Goal: Information Seeking & Learning: Find contact information

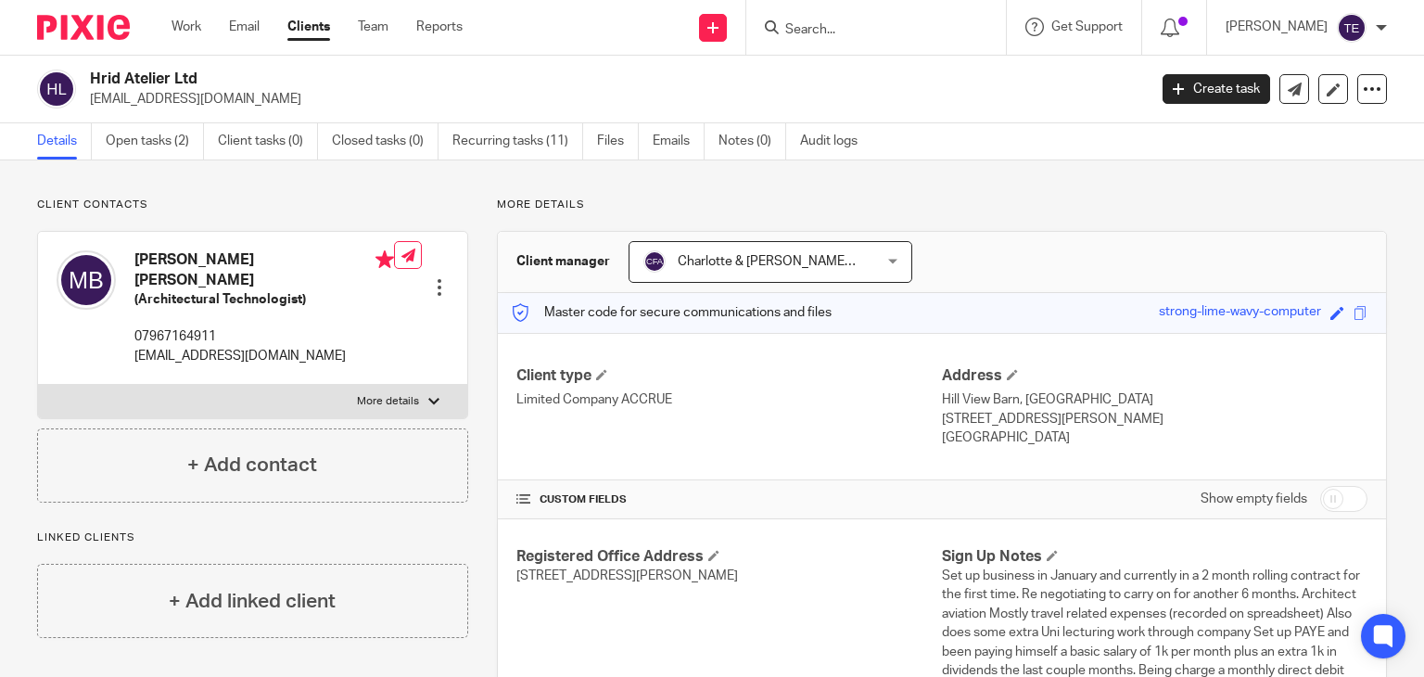
drag, startPoint x: 304, startPoint y: 89, endPoint x: 147, endPoint y: 93, distance: 157.7
click at [147, 93] on p "[EMAIL_ADDRESS][DOMAIN_NAME]" at bounding box center [612, 99] width 1045 height 19
click at [320, 80] on h2 "Hrid Atelier Ltd" at bounding box center [508, 79] width 836 height 19
drag, startPoint x: 205, startPoint y: 75, endPoint x: 83, endPoint y: 80, distance: 121.6
click at [83, 80] on div "Hrid Atelier Ltd hridhay02@gmail.com" at bounding box center [586, 89] width 1098 height 39
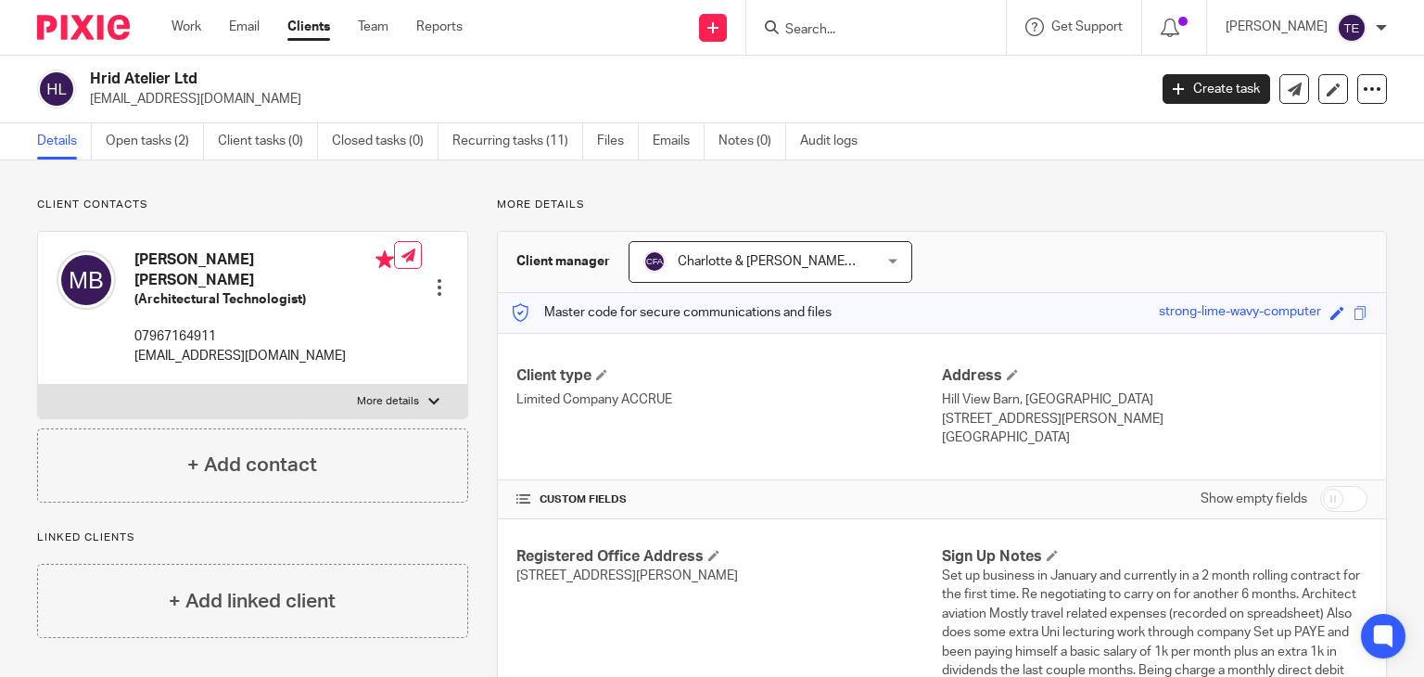
copy h2 "Hrid Atelier Ltd"
click at [850, 32] on input "Search" at bounding box center [867, 30] width 167 height 17
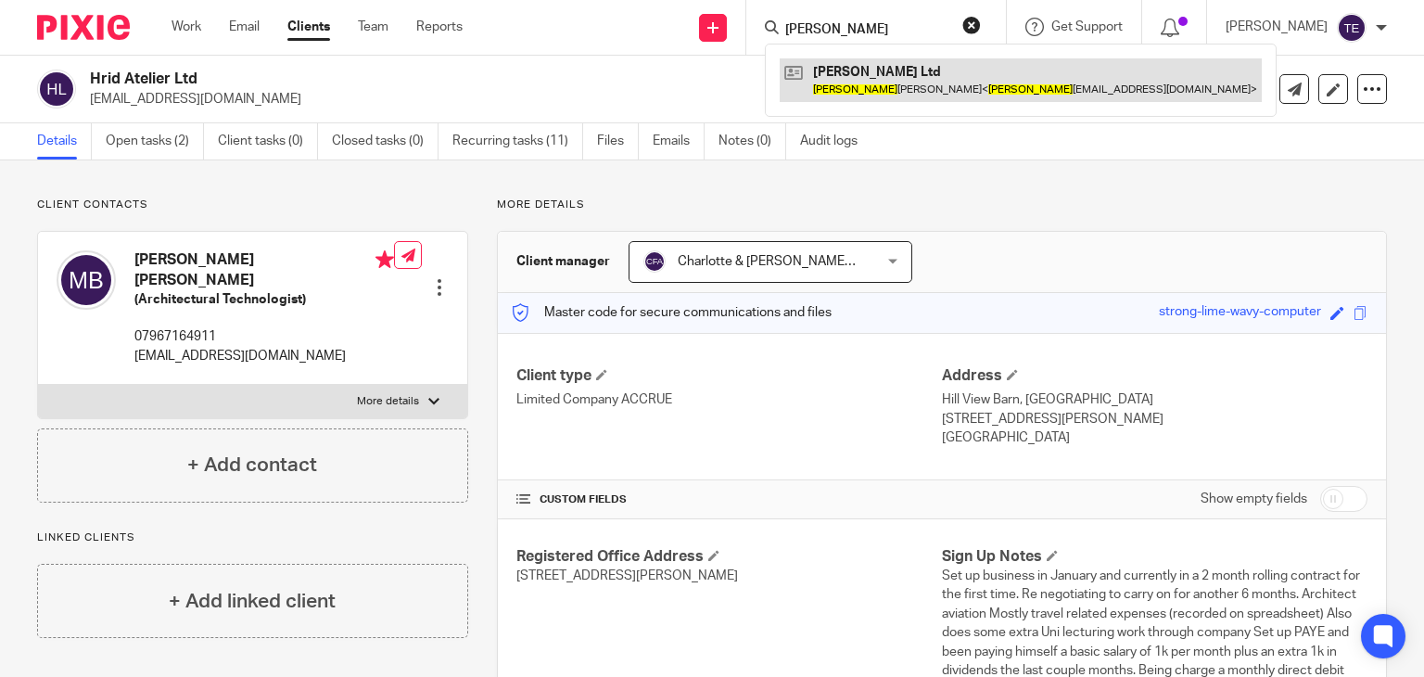
type input "gayle"
click at [868, 58] on link at bounding box center [1021, 79] width 482 height 43
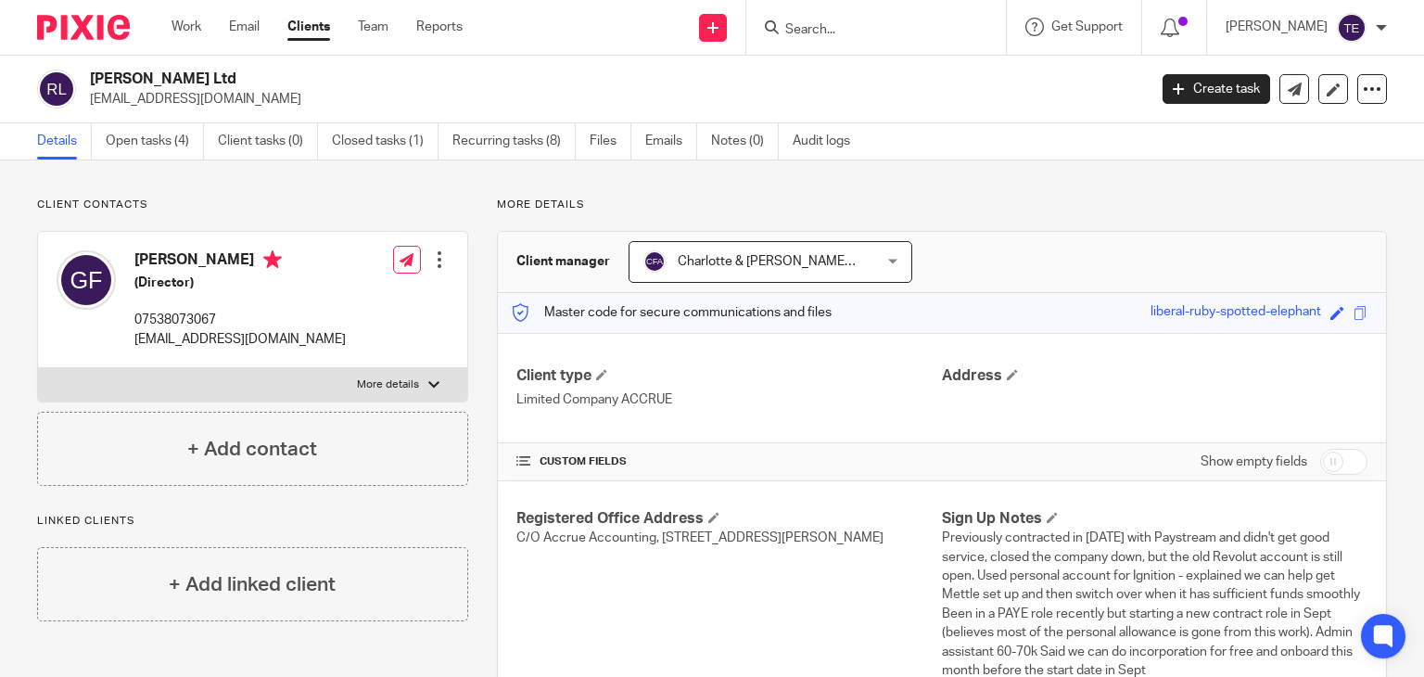
click at [871, 29] on input "Search" at bounding box center [867, 30] width 167 height 17
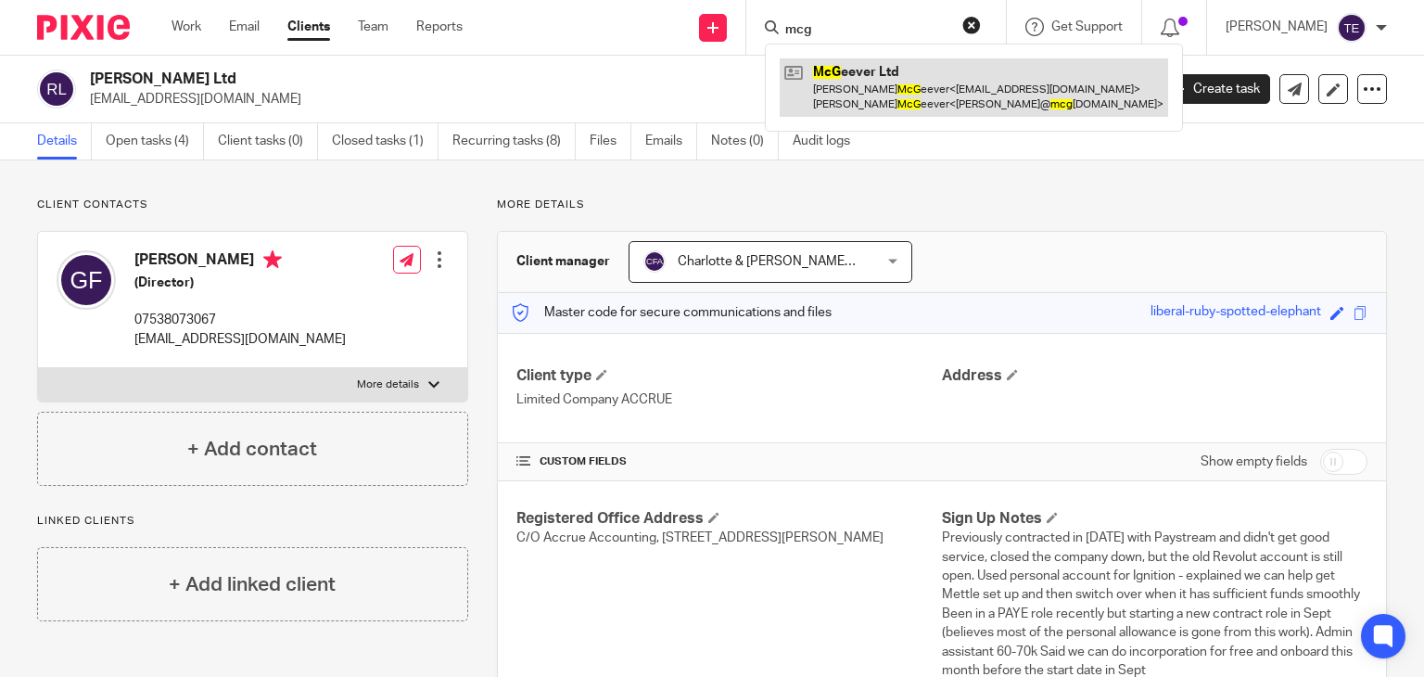
type input "mcg"
click at [884, 71] on link at bounding box center [974, 86] width 389 height 57
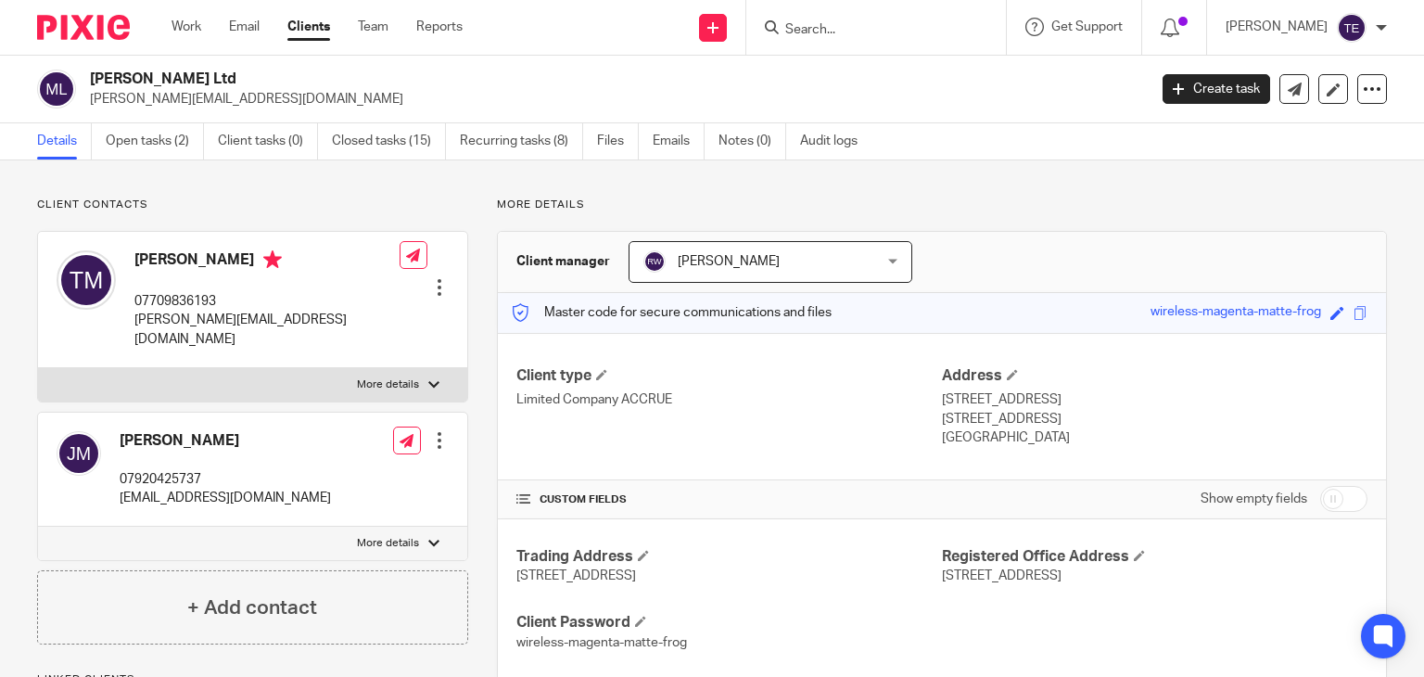
drag, startPoint x: 266, startPoint y: 261, endPoint x: 126, endPoint y: 268, distance: 140.2
click at [126, 268] on div "Thomas McGeever 07709836193 martin@mcgeeverltd.com" at bounding box center [228, 299] width 343 height 117
copy h4 "Thomas McGeever"
click at [306, 314] on div "Thomas McGeever 07709836193 martin@mcgeeverltd.com Edit contact Create client f…" at bounding box center [252, 300] width 429 height 136
drag, startPoint x: 297, startPoint y: 323, endPoint x: 129, endPoint y: 331, distance: 168.0
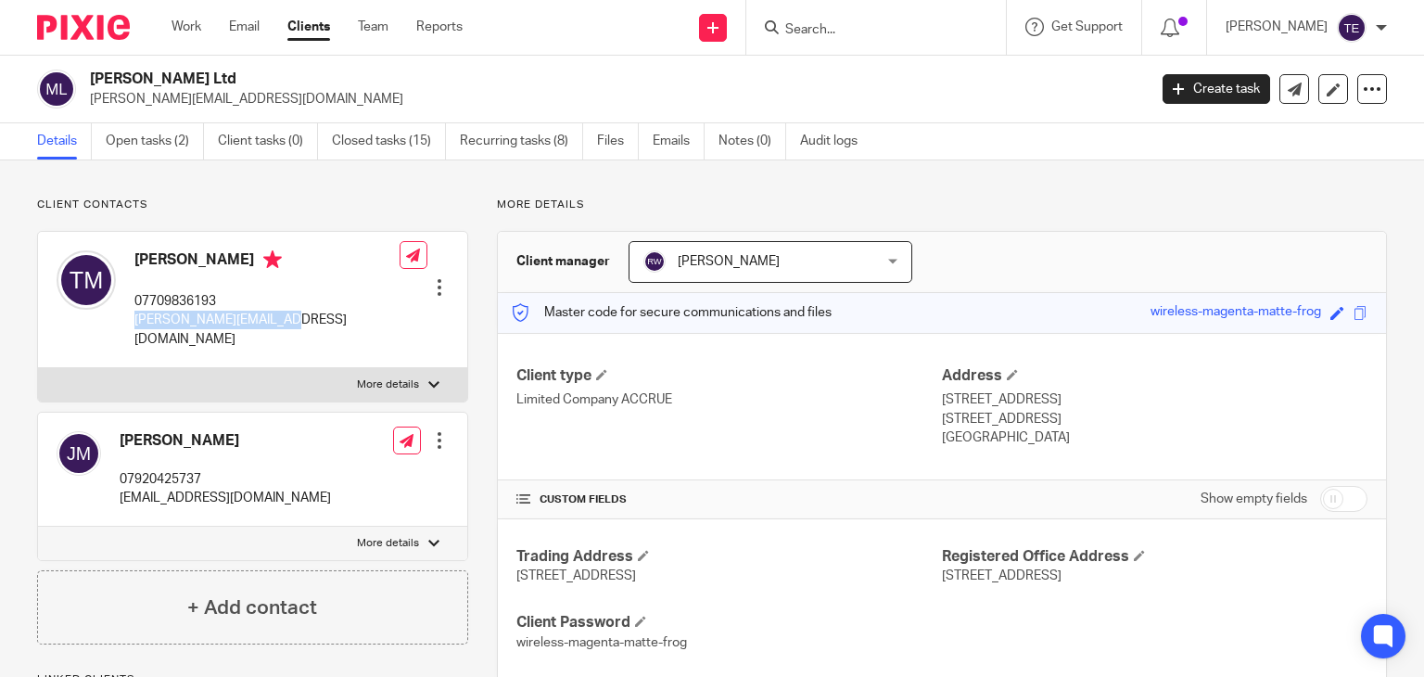
click at [129, 331] on div "Thomas McGeever 07709836193 martin@mcgeeverltd.com Edit contact Create client f…" at bounding box center [252, 300] width 429 height 136
copy p "martin@mcgeeverltd.com"
click at [854, 27] on input "Search" at bounding box center [867, 30] width 167 height 17
paste input "Pervasive dynamics"
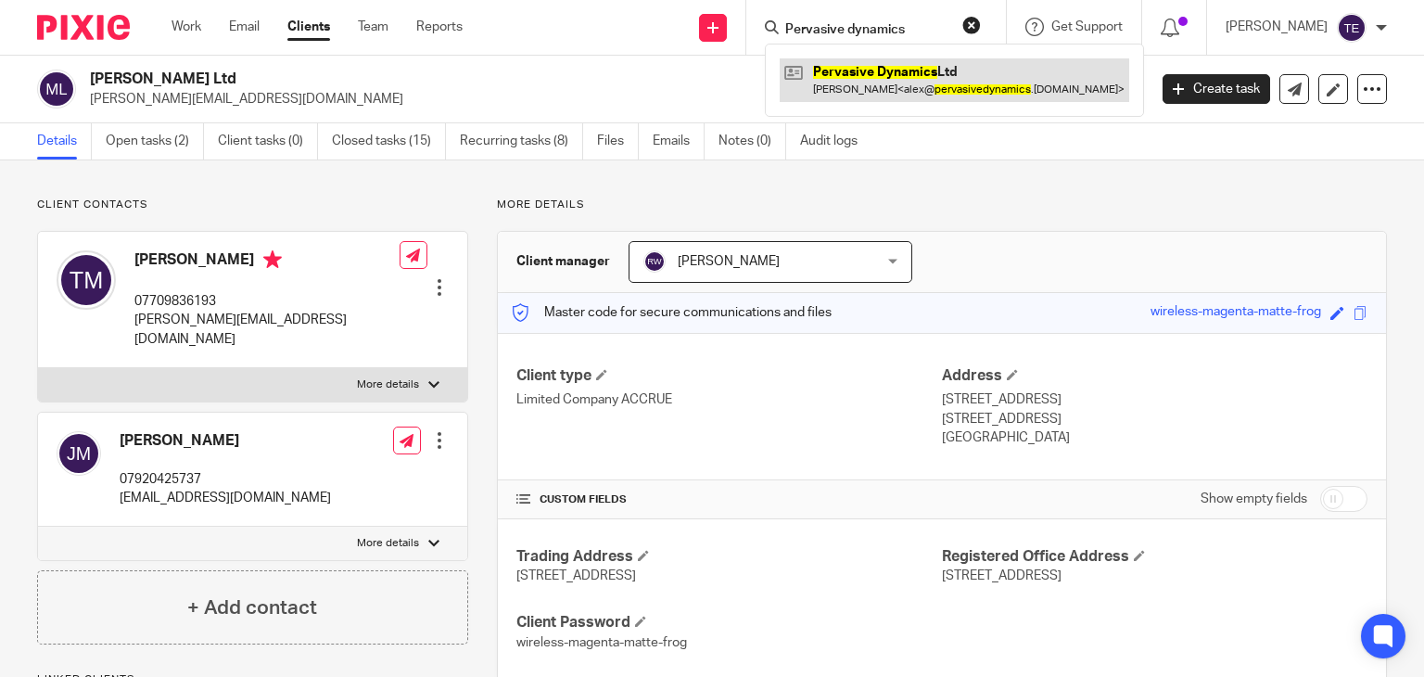
type input "Pervasive dynamics"
click at [901, 82] on link at bounding box center [955, 79] width 350 height 43
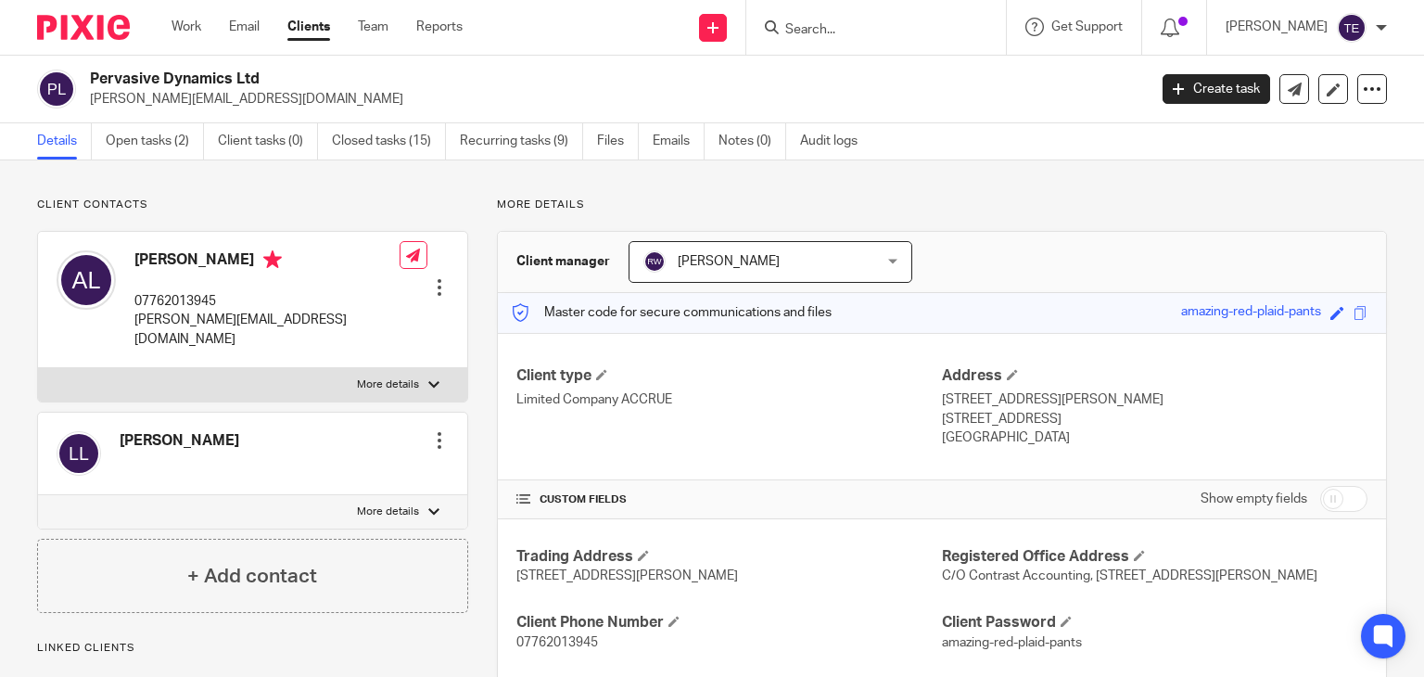
drag, startPoint x: 224, startPoint y: 260, endPoint x: 129, endPoint y: 246, distance: 96.5
click at [129, 246] on div "Alexander Li 07762013945 alex@pervasivedynamics.co.uk" at bounding box center [228, 299] width 343 height 117
copy h4 "Alexander Li"
click at [340, 317] on div "Alexander Li 07762013945 alex@pervasivedynamics.co.uk Edit contact Create clien…" at bounding box center [252, 300] width 429 height 136
drag, startPoint x: 332, startPoint y: 320, endPoint x: 135, endPoint y: 322, distance: 196.6
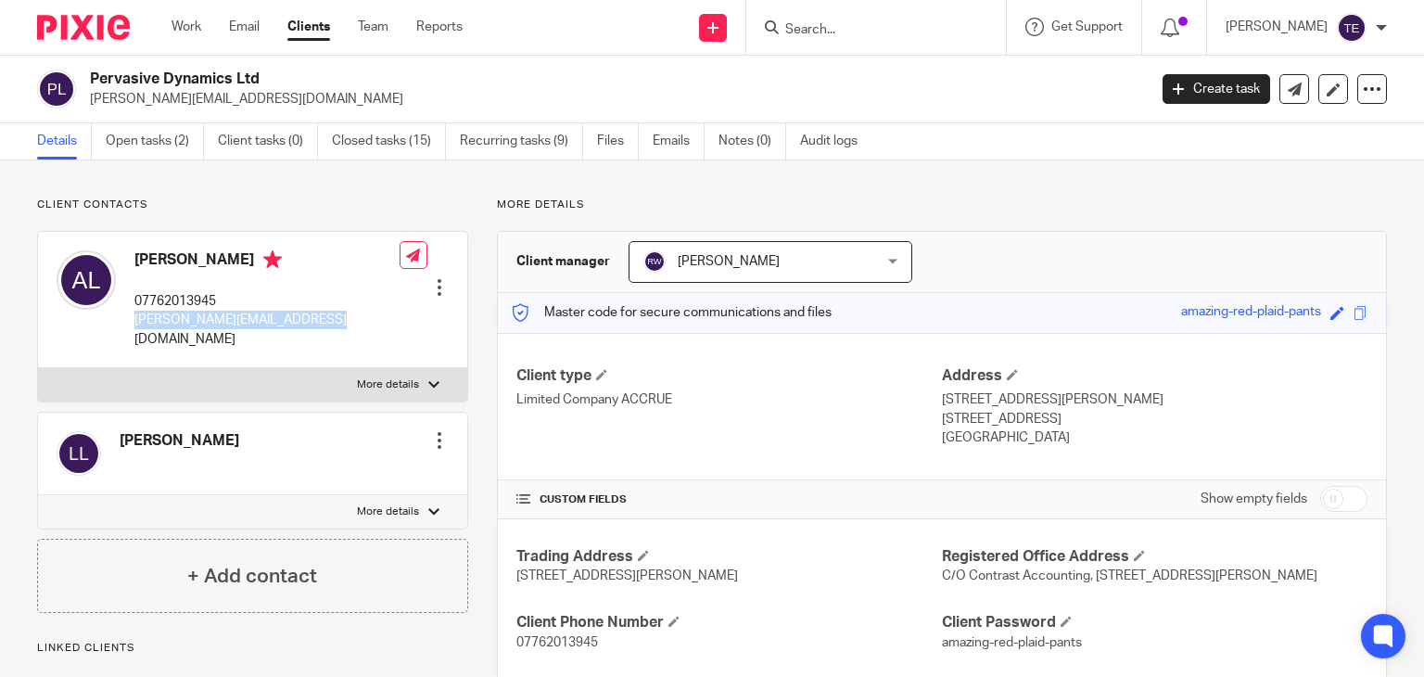
click at [135, 322] on div "Alexander Li 07762013945 alex@pervasivedynamics.co.uk Edit contact Create clien…" at bounding box center [252, 300] width 429 height 136
copy p "alex@pervasivedynamics.co.uk"
click at [822, 29] on input "Search" at bounding box center [867, 30] width 167 height 17
paste input "Pixel Smiths"
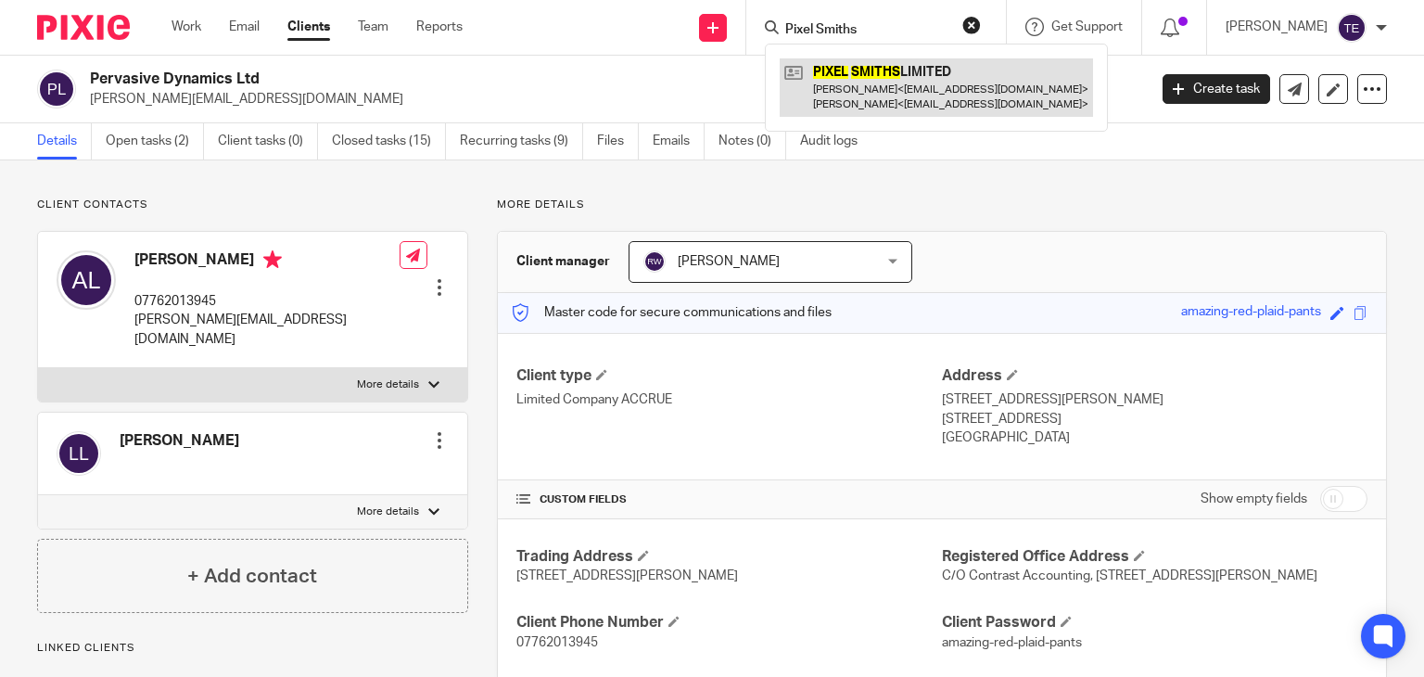
type input "Pixel Smiths"
click at [936, 102] on link at bounding box center [936, 86] width 313 height 57
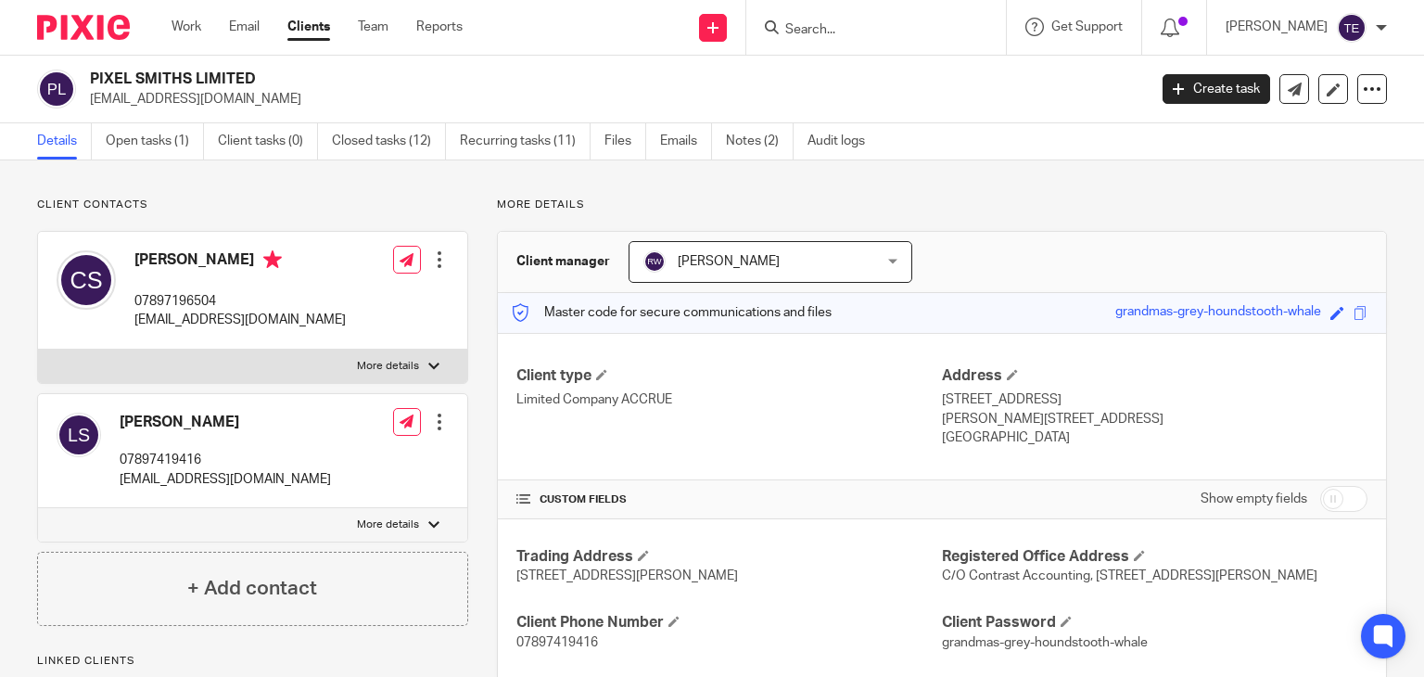
drag, startPoint x: 226, startPoint y: 258, endPoint x: 124, endPoint y: 260, distance: 102.0
click at [124, 260] on div "[PERSON_NAME] 07897196504 [EMAIL_ADDRESS][DOMAIN_NAME]" at bounding box center [201, 290] width 289 height 98
copy div "[PERSON_NAME]"
click at [259, 319] on div "[PERSON_NAME] 07897196504 [EMAIL_ADDRESS][DOMAIN_NAME] Edit contact Create clie…" at bounding box center [252, 291] width 429 height 118
drag, startPoint x: 259, startPoint y: 319, endPoint x: 134, endPoint y: 324, distance: 125.3
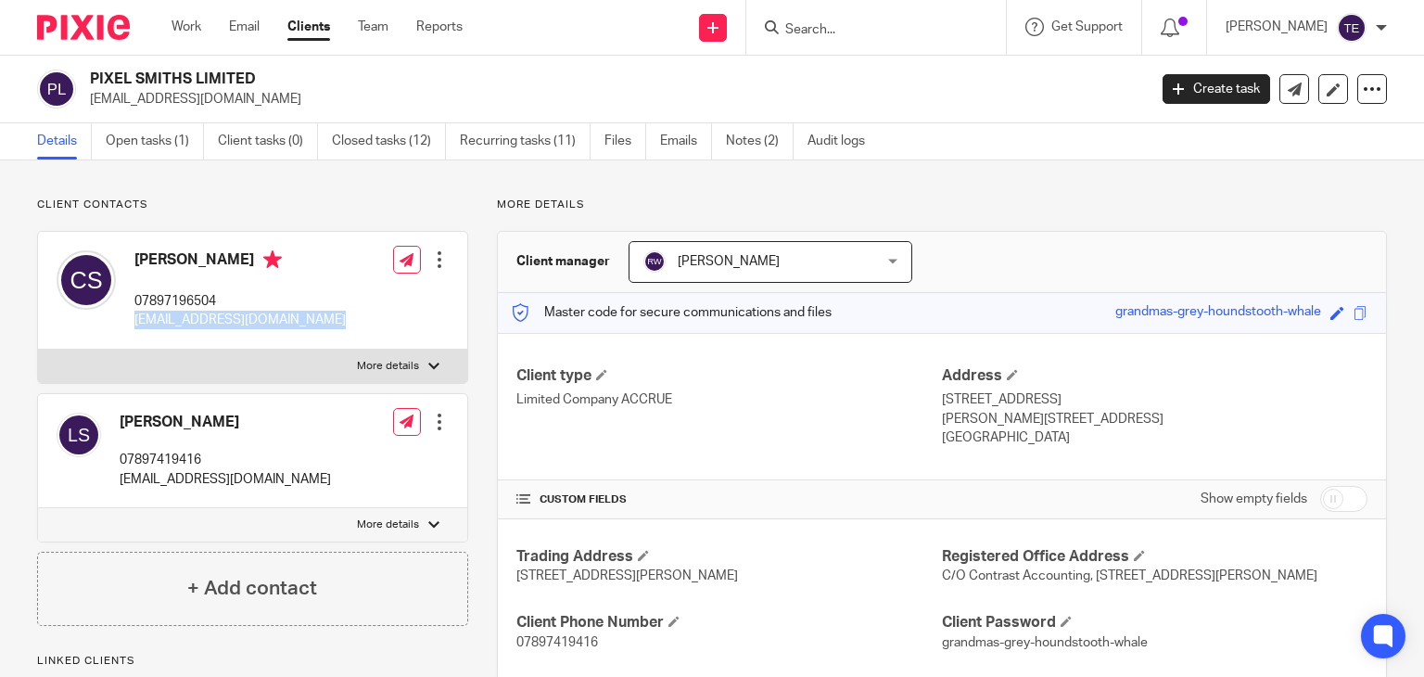
click at [134, 324] on div "[PERSON_NAME] 07897196504 [EMAIL_ADDRESS][DOMAIN_NAME] Edit contact Create clie…" at bounding box center [252, 291] width 429 height 118
copy div "[EMAIL_ADDRESS][DOMAIN_NAME]"
click at [863, 35] on input "Search" at bounding box center [867, 30] width 167 height 17
paste input "how to data Ltd"
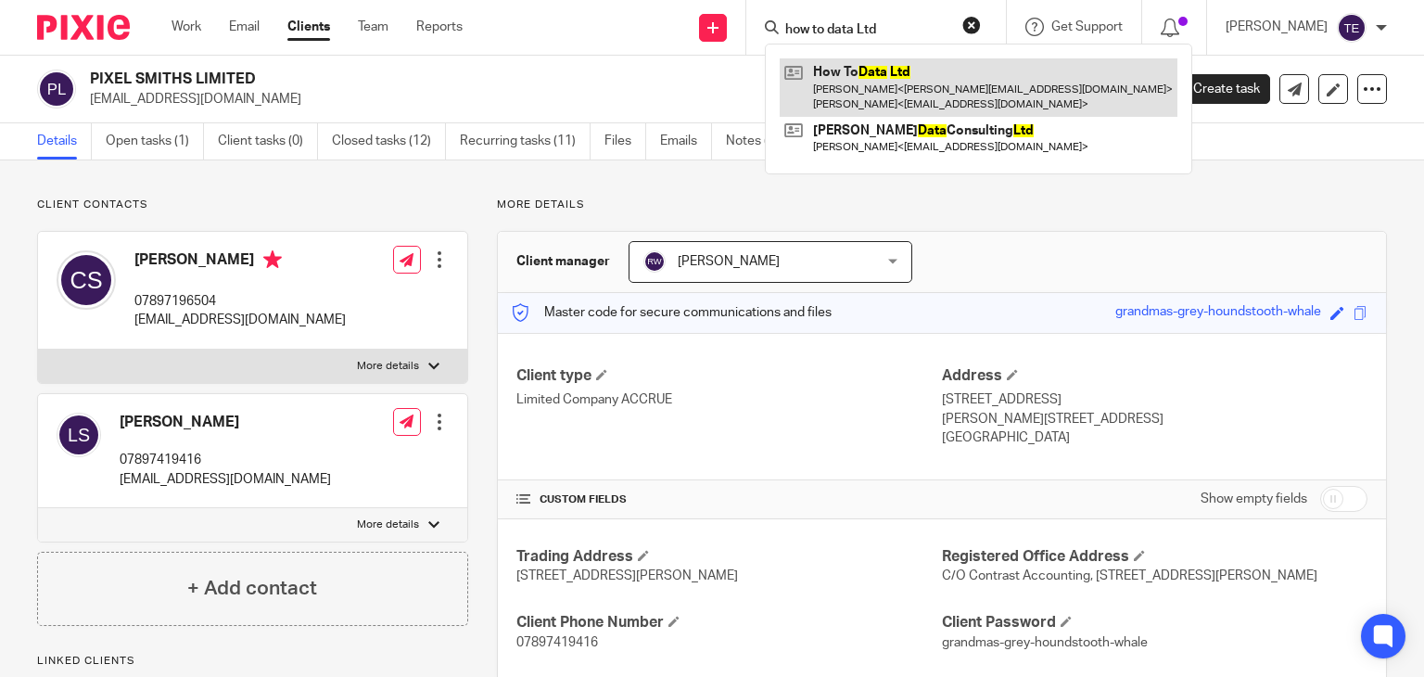
type input "how to data Ltd"
click at [961, 76] on link at bounding box center [979, 86] width 398 height 57
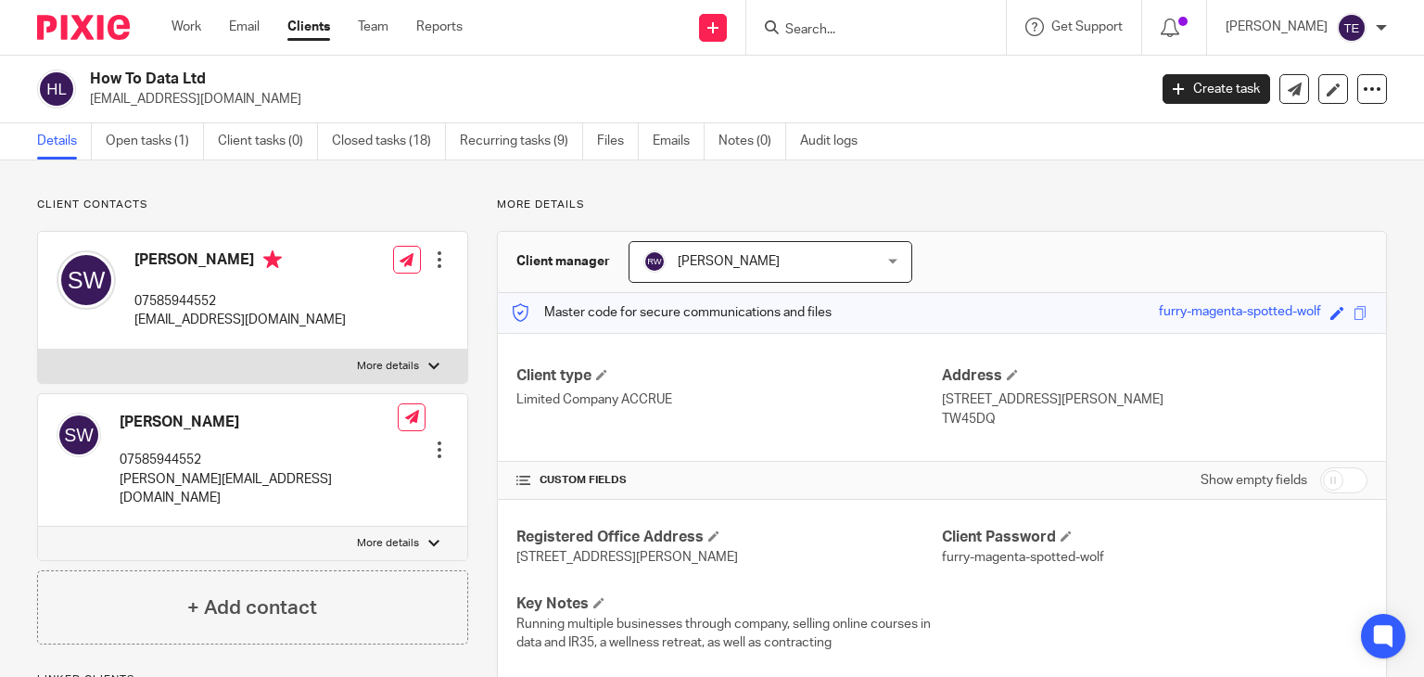
drag, startPoint x: 242, startPoint y: 257, endPoint x: 136, endPoint y: 257, distance: 105.7
click at [136, 257] on h4 "Suzanne Wood" at bounding box center [239, 261] width 211 height 23
copy h4 "Suzanne Wood"
drag, startPoint x: 263, startPoint y: 320, endPoint x: 134, endPoint y: 323, distance: 129.8
click at [134, 323] on div "Suzanne Wood 07585944552 info@howtodata.co.uk" at bounding box center [201, 290] width 289 height 98
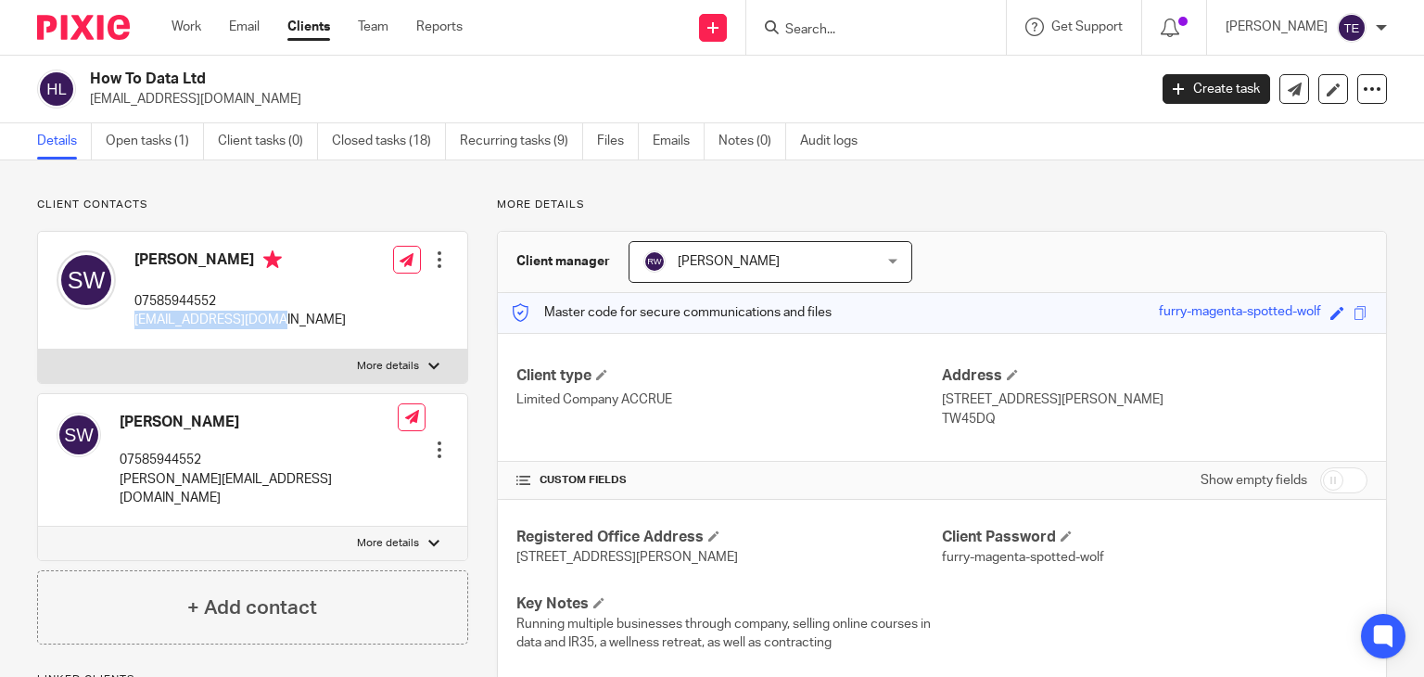
copy p "info@howtodata.co.uk"
click at [825, 23] on input "Search" at bounding box center [867, 30] width 167 height 17
paste input "A Colbeck Consultancy"
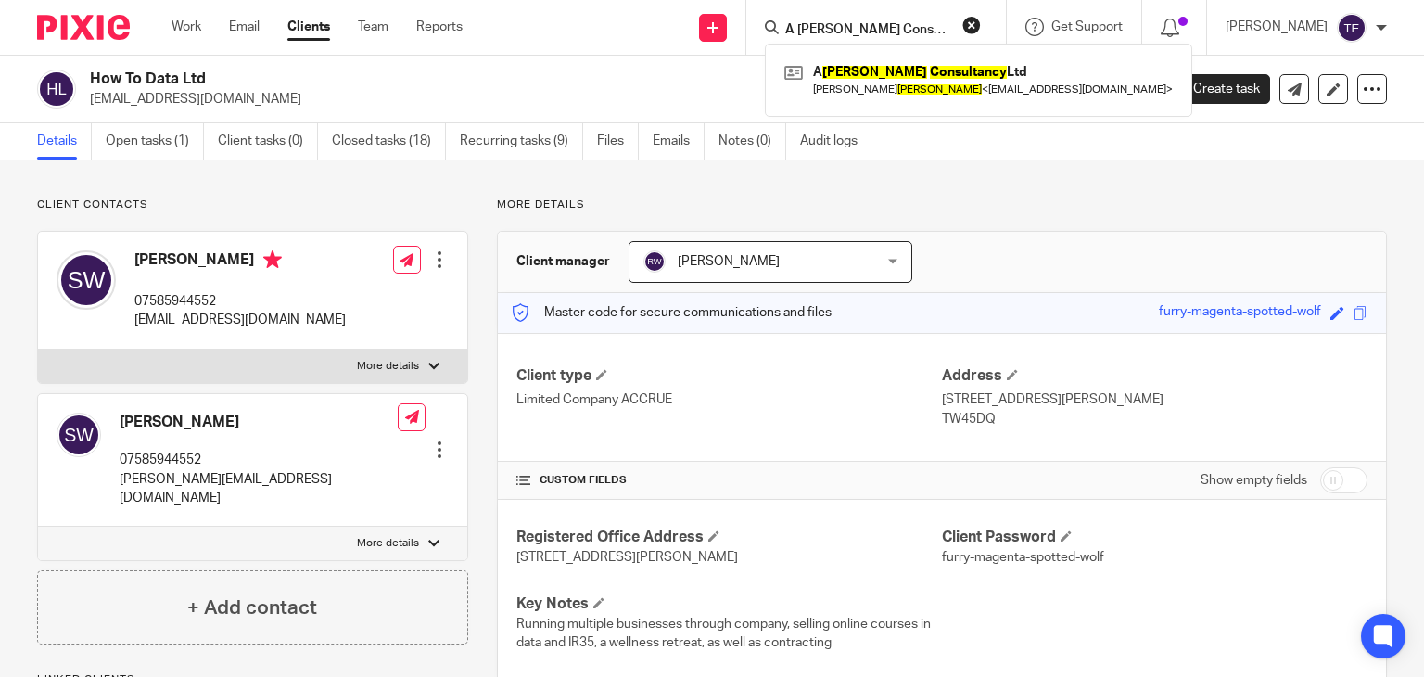
type input "A Colbeck Consultancy"
click at [826, 14] on div "A Colbeck Consultancy A Colbeck Consultancy Ltd Alexander Colbeck < alexcolbeck…" at bounding box center [876, 27] width 260 height 55
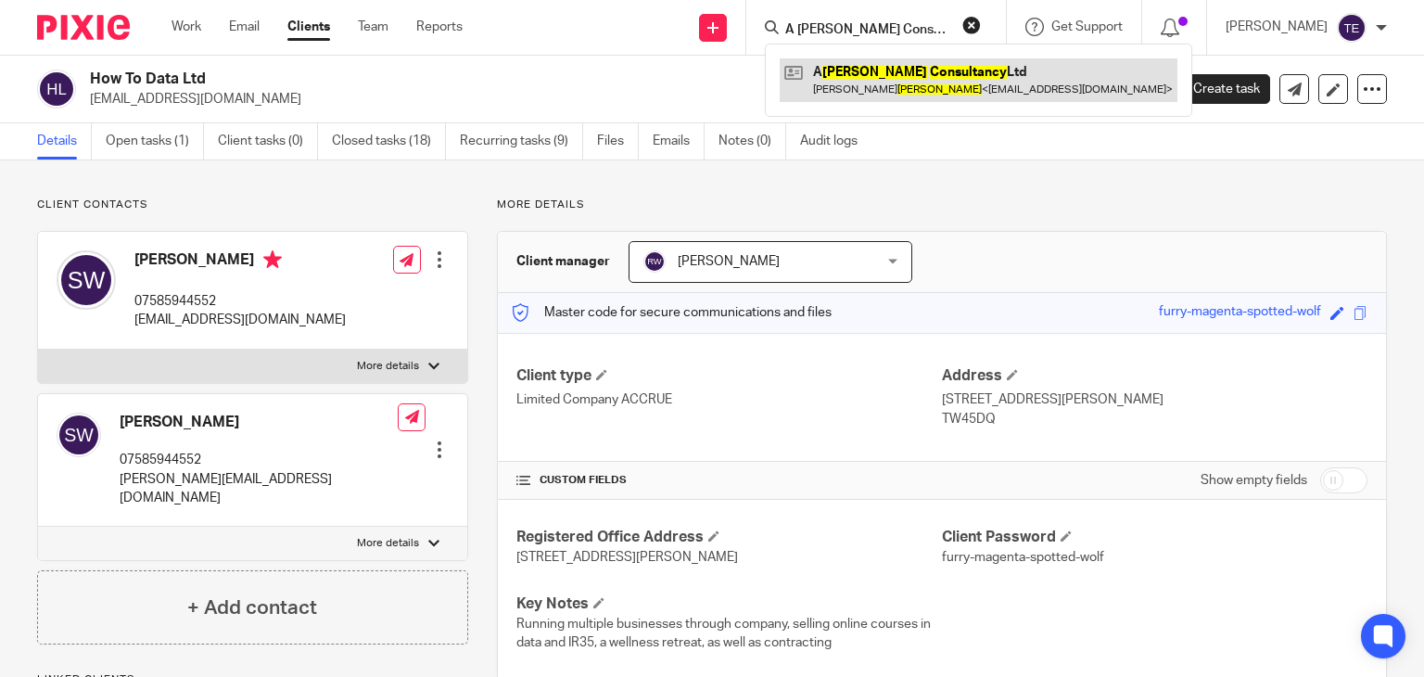
click at [845, 81] on link at bounding box center [979, 79] width 398 height 43
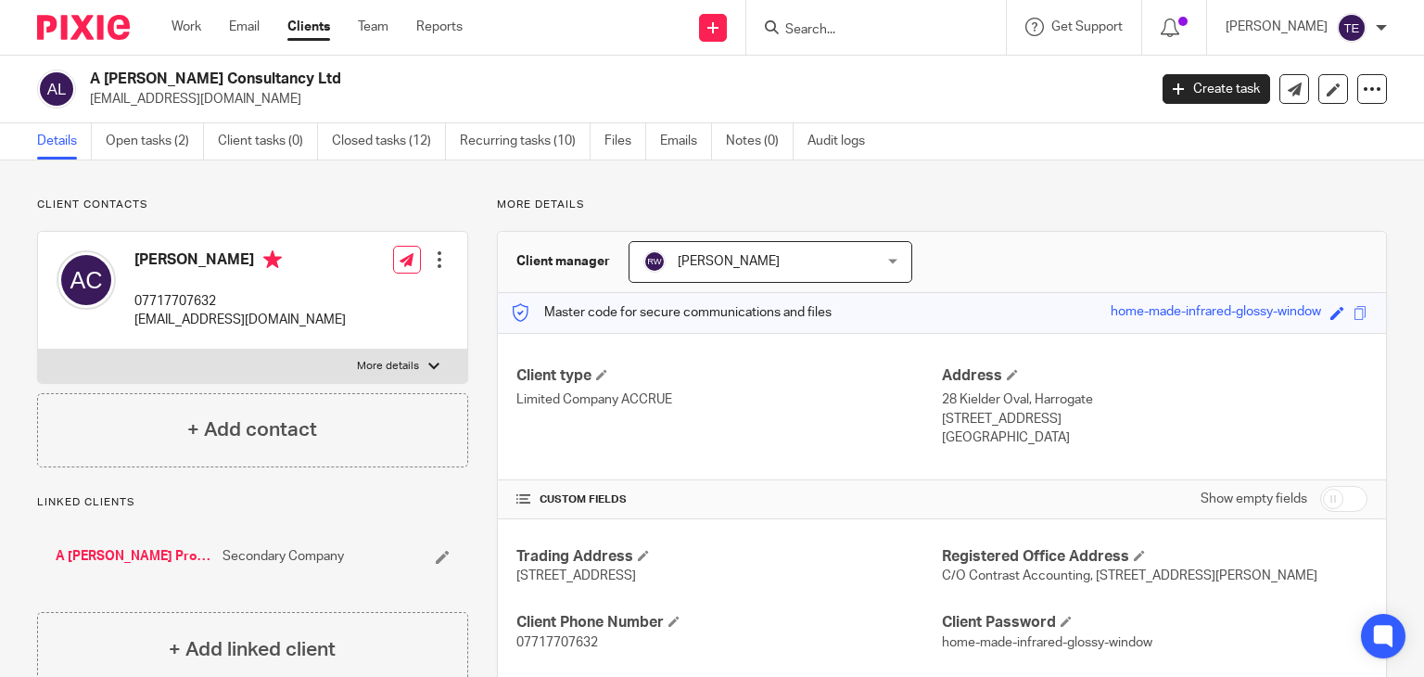
drag, startPoint x: 273, startPoint y: 261, endPoint x: 111, endPoint y: 264, distance: 161.4
click at [111, 264] on div "[PERSON_NAME] 07717707632 [EMAIL_ADDRESS][DOMAIN_NAME]" at bounding box center [201, 290] width 289 height 98
copy div "[PERSON_NAME]"
click at [306, 327] on div "Alexander Colbeck 07717707632 alexcolbeck@gmail.com Edit contact Create client …" at bounding box center [252, 291] width 429 height 118
drag, startPoint x: 278, startPoint y: 319, endPoint x: 130, endPoint y: 326, distance: 148.5
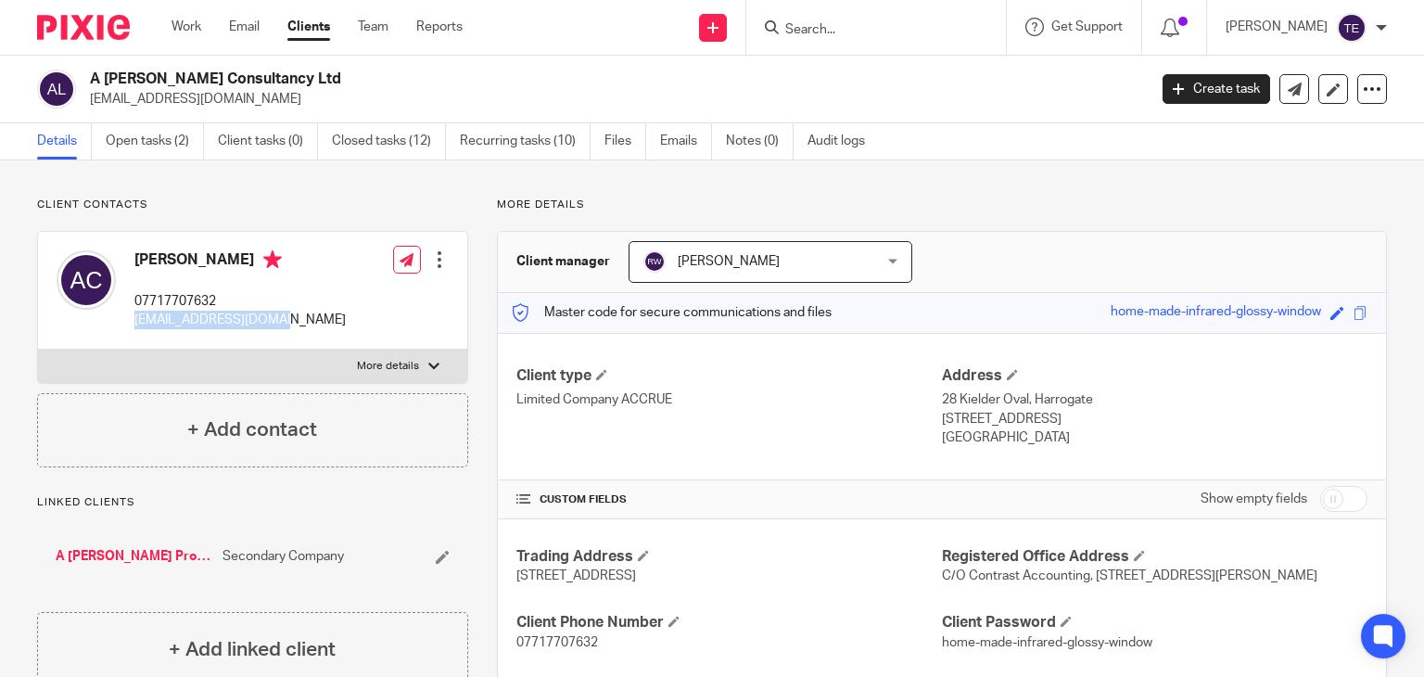
click at [130, 326] on div "Alexander Colbeck 07717707632 alexcolbeck@gmail.com" at bounding box center [201, 290] width 289 height 98
copy p "alexcolbeck@gmail.com"
click at [870, 27] on input "Search" at bounding box center [867, 30] width 167 height 17
paste input "BLEG Consulting"
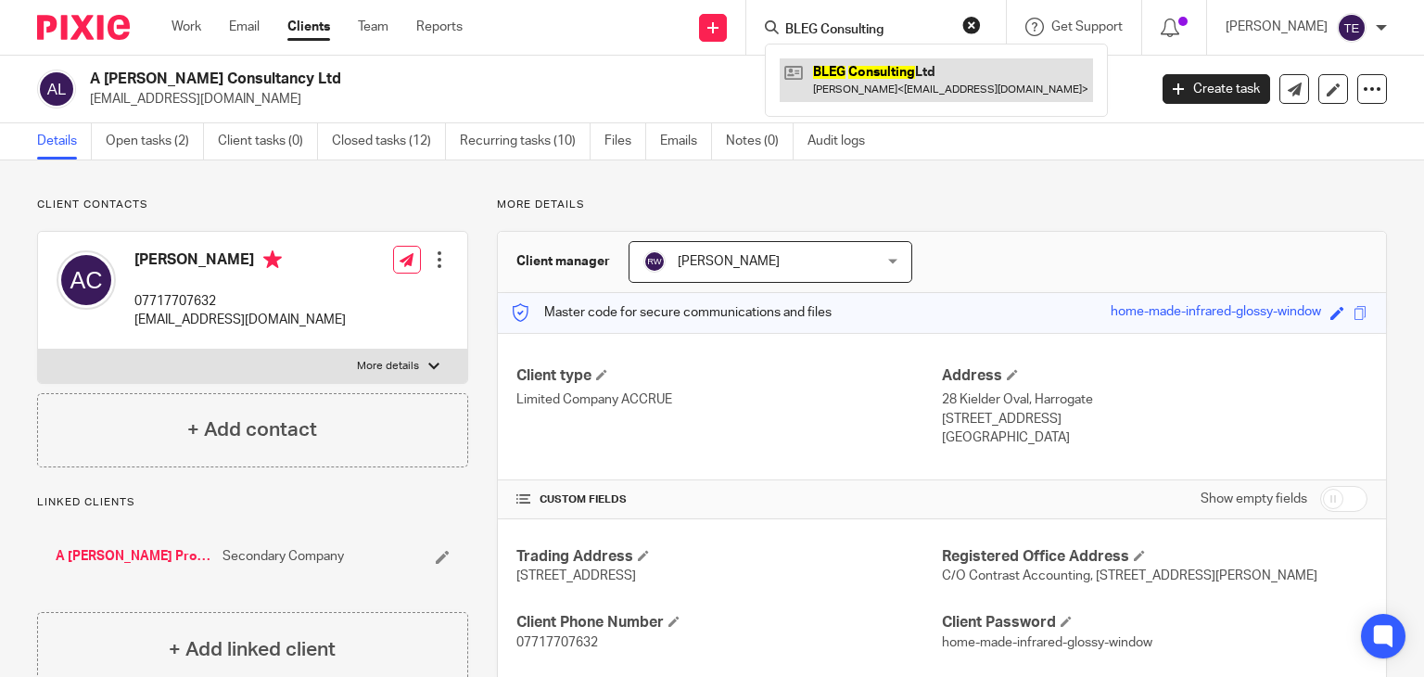
type input "BLEG Consulting"
click at [865, 76] on link at bounding box center [936, 79] width 313 height 43
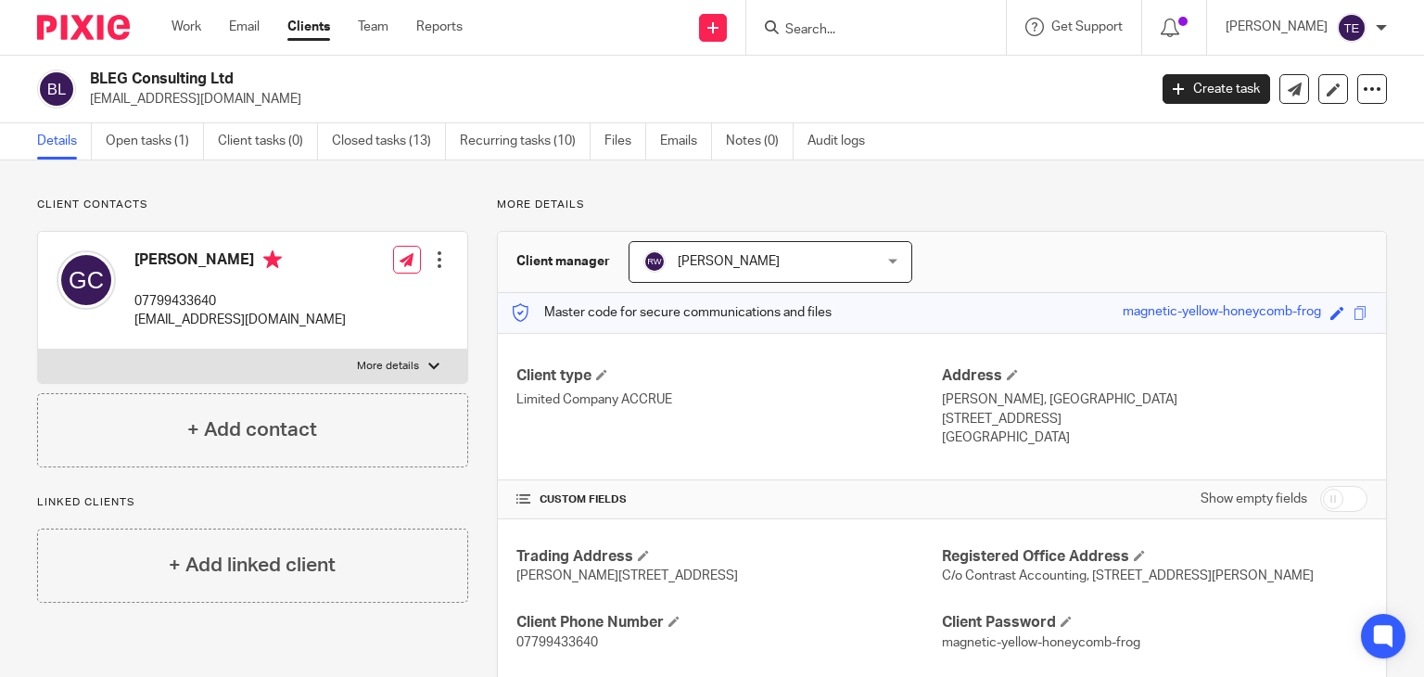
drag, startPoint x: 230, startPoint y: 257, endPoint x: 104, endPoint y: 261, distance: 126.2
click at [104, 261] on div "[PERSON_NAME] 07799433640 [EMAIL_ADDRESS][DOMAIN_NAME]" at bounding box center [201, 290] width 289 height 98
copy div "[PERSON_NAME]"
drag, startPoint x: 318, startPoint y: 322, endPoint x: 134, endPoint y: 331, distance: 184.8
click at [134, 331] on div "[PERSON_NAME] 07799433640 [EMAIL_ADDRESS][DOMAIN_NAME] Edit contact Create clie…" at bounding box center [252, 291] width 429 height 118
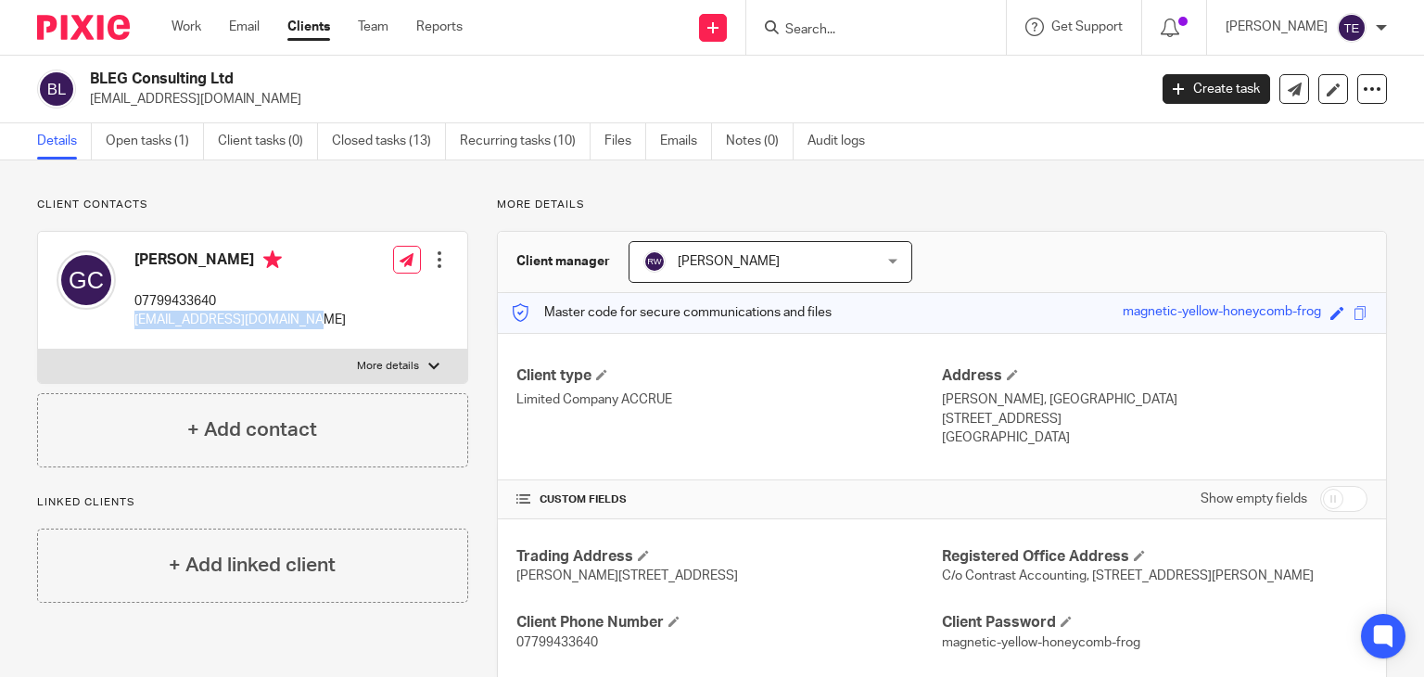
copy p "[EMAIL_ADDRESS][DOMAIN_NAME]"
click at [831, 29] on input "Search" at bounding box center [867, 30] width 167 height 17
paste input "Elemental Code"
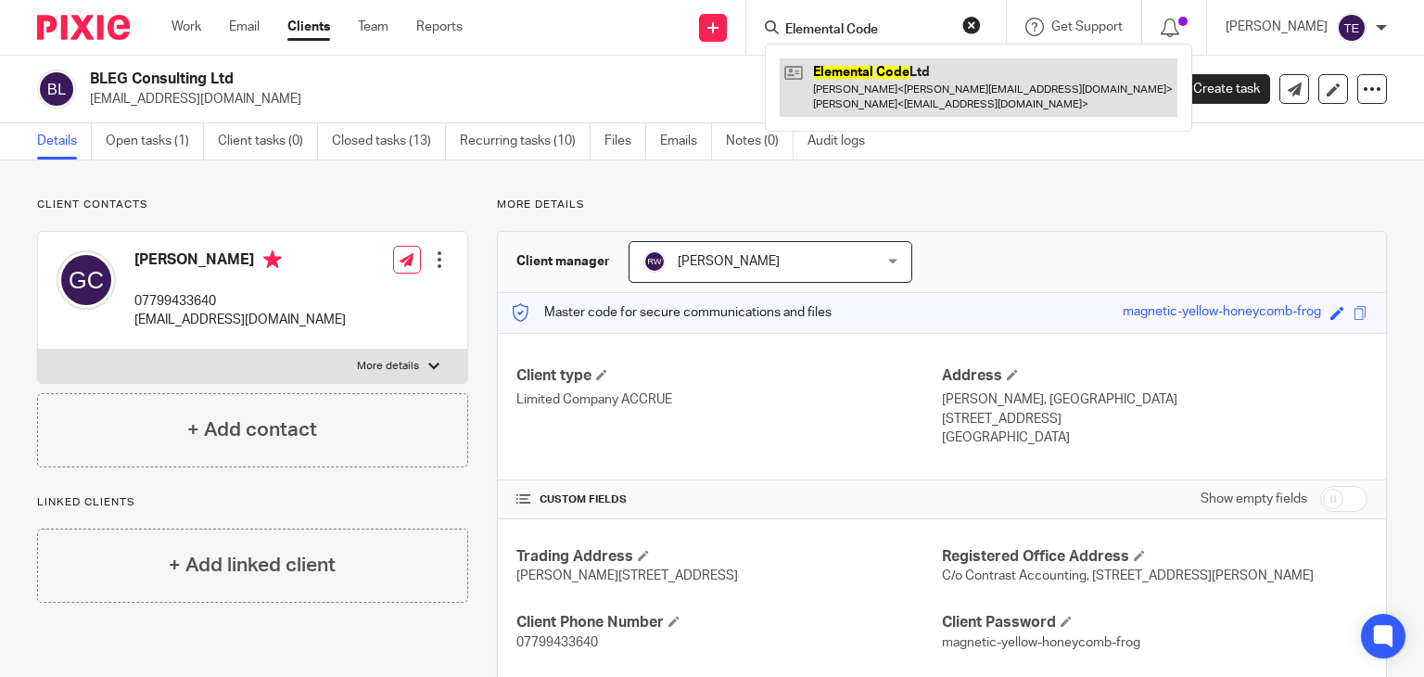
type input "Elemental Code"
click at [981, 66] on link at bounding box center [979, 86] width 398 height 57
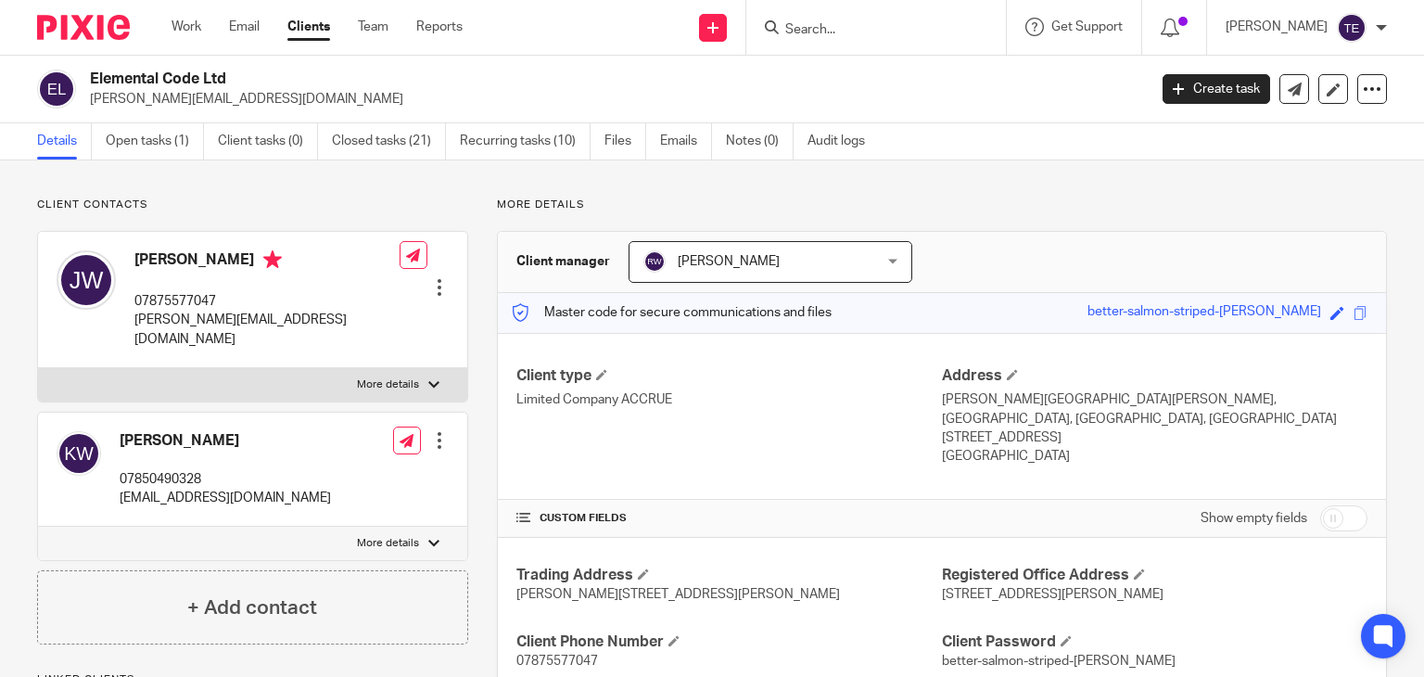
drag, startPoint x: 230, startPoint y: 255, endPoint x: 137, endPoint y: 267, distance: 93.5
click at [137, 267] on h4 "James Wood" at bounding box center [266, 261] width 265 height 23
copy h4 "James Wood"
drag, startPoint x: 278, startPoint y: 319, endPoint x: 133, endPoint y: 332, distance: 146.2
click at [133, 332] on div "James Wood 07875577047 j.r.wood@hotmail.co.uk Edit contact Create client from c…" at bounding box center [252, 300] width 429 height 136
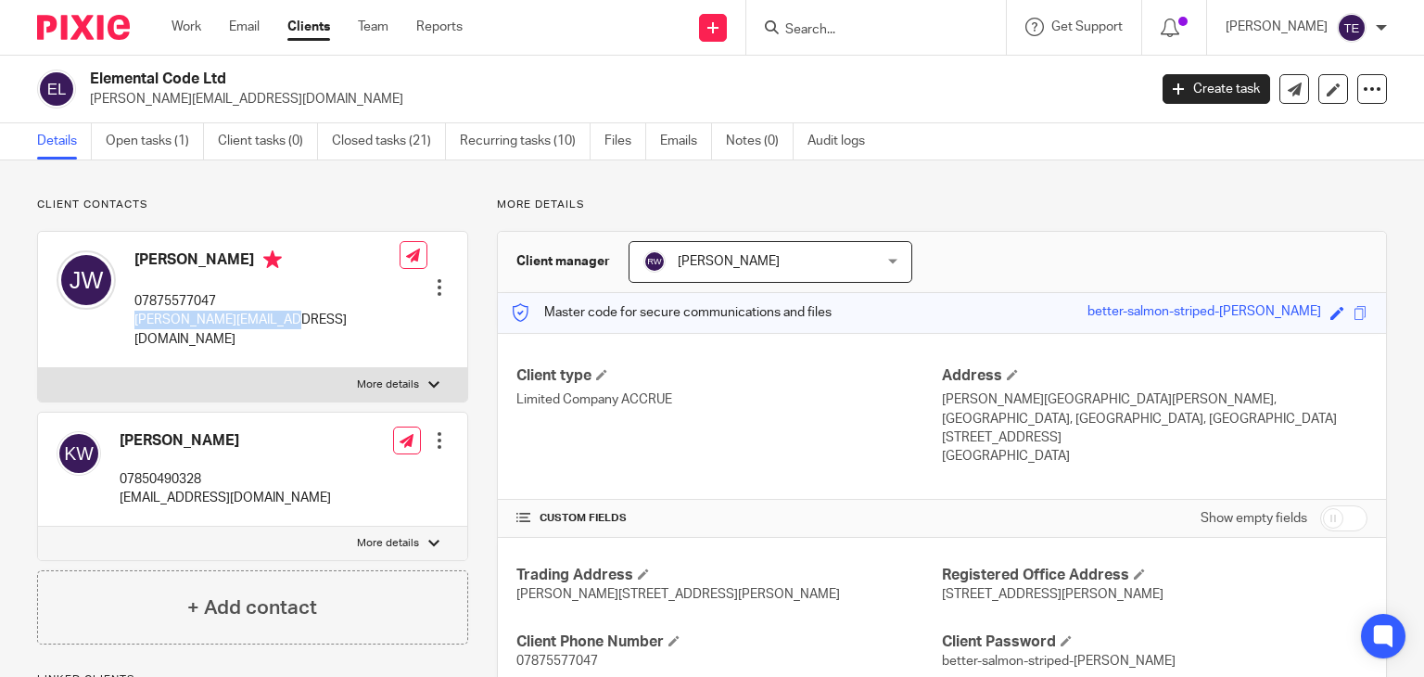
copy p "j.r.wood@hotmail.co.uk"
click at [872, 22] on input "Search" at bounding box center [867, 30] width 167 height 17
paste input "GDJ Consultancy"
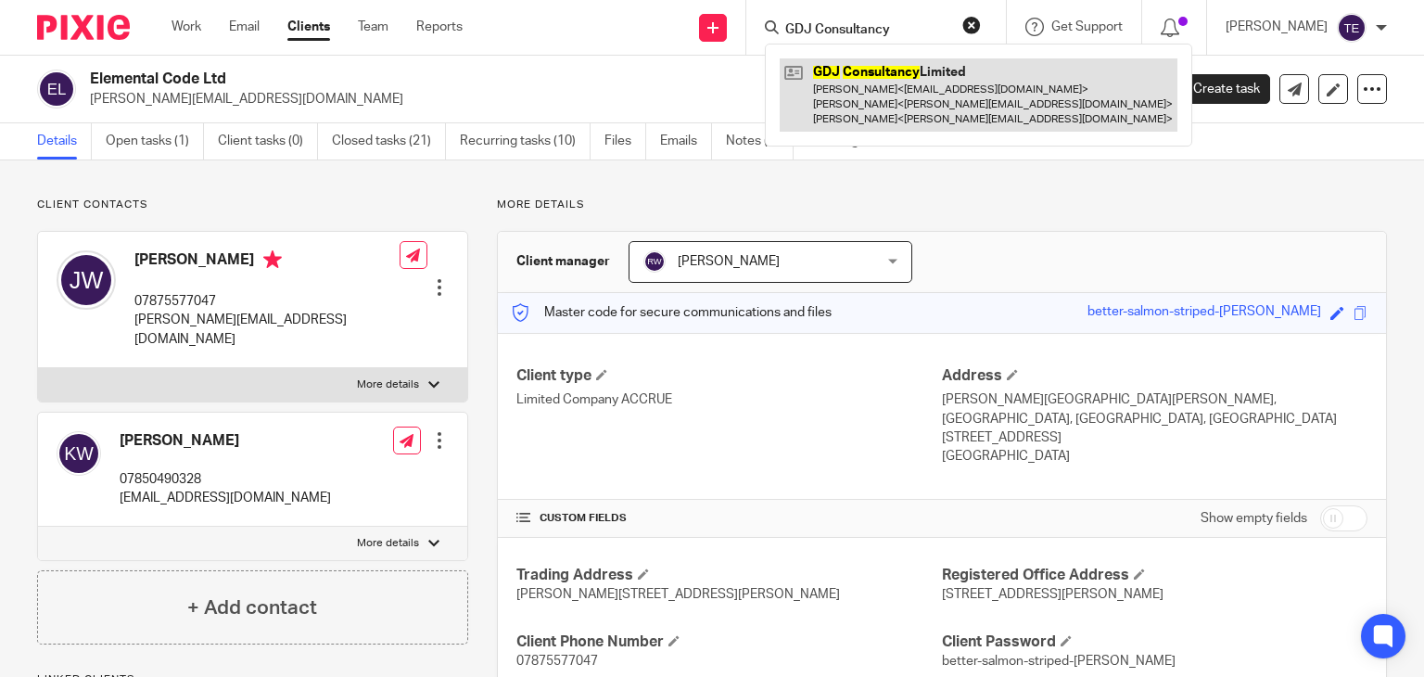
type input "GDJ Consultancy"
click at [839, 86] on link at bounding box center [979, 94] width 398 height 73
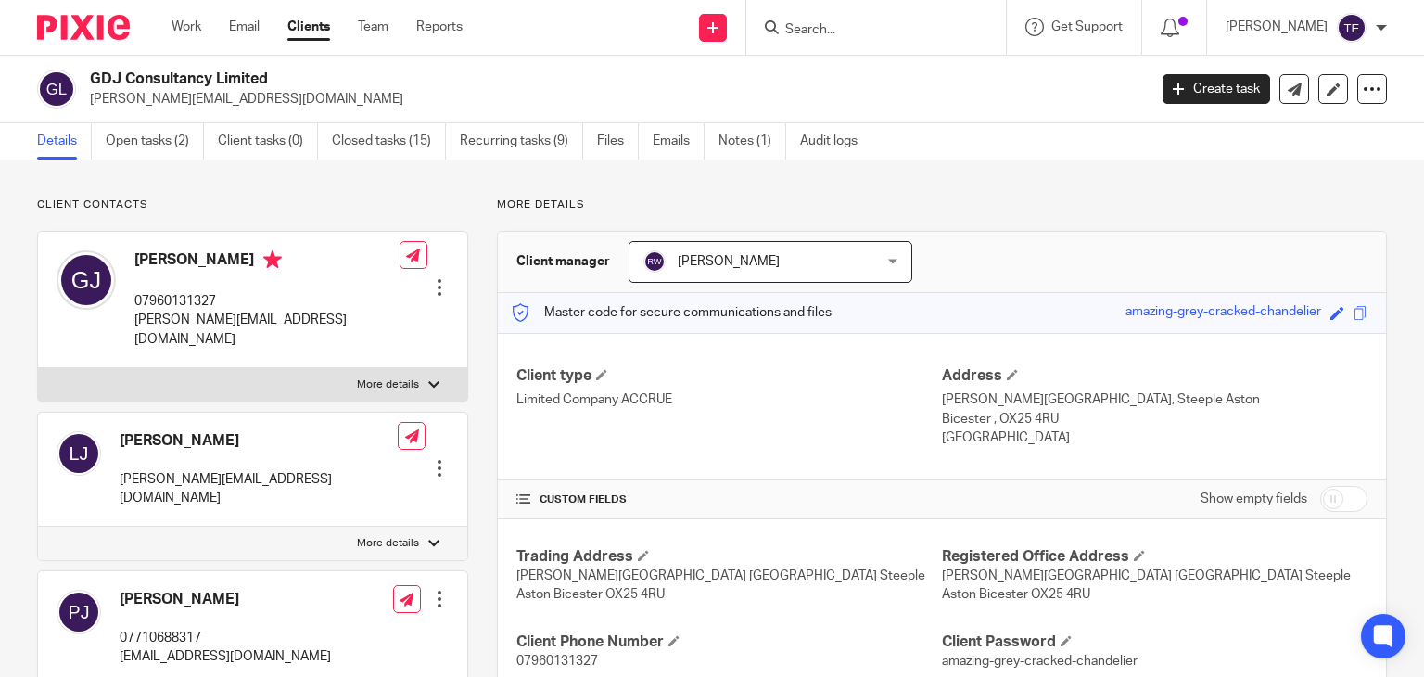
drag, startPoint x: 220, startPoint y: 261, endPoint x: 121, endPoint y: 261, distance: 99.2
click at [121, 261] on div "[PERSON_NAME] 07960131327 [PERSON_NAME][EMAIL_ADDRESS][DOMAIN_NAME]" at bounding box center [228, 299] width 343 height 117
copy div "[PERSON_NAME]"
drag, startPoint x: 282, startPoint y: 327, endPoint x: 134, endPoint y: 320, distance: 148.5
click at [134, 320] on div "[PERSON_NAME] 07960131327 [PERSON_NAME][EMAIL_ADDRESS][DOMAIN_NAME] Edit contac…" at bounding box center [252, 300] width 429 height 136
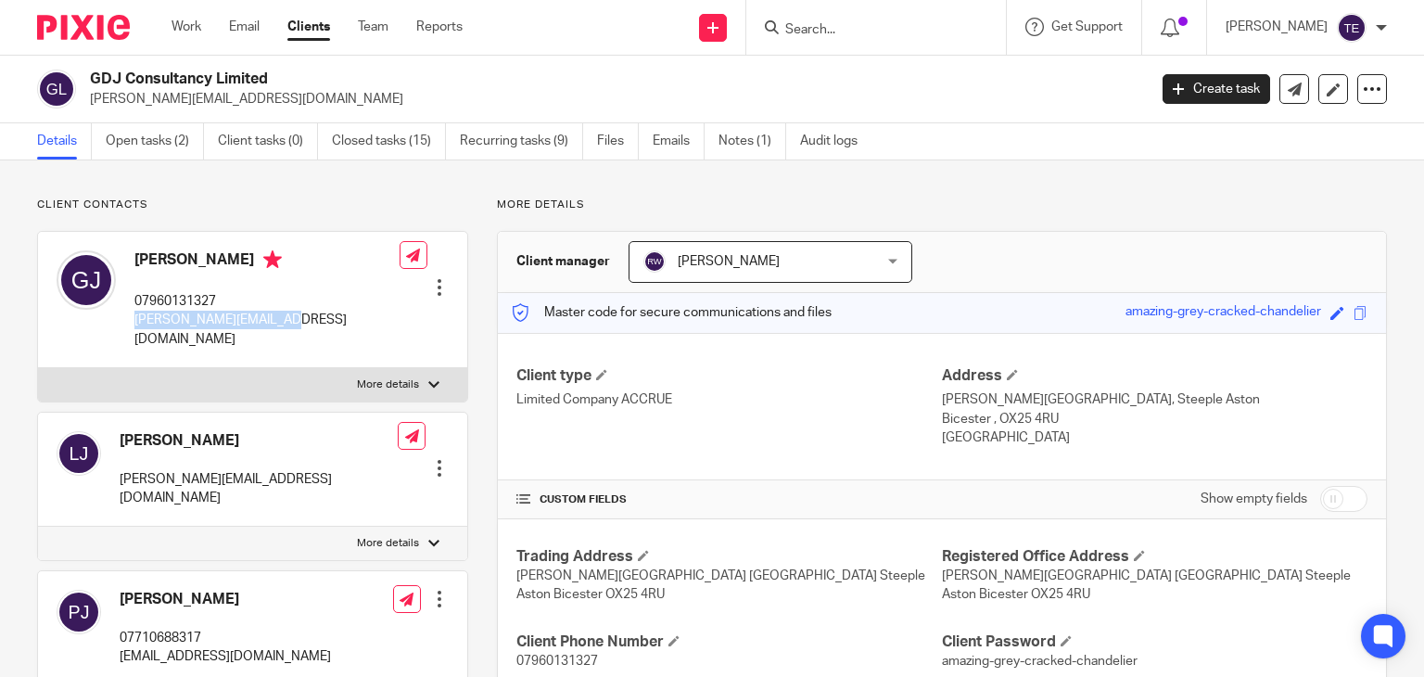
copy p "[PERSON_NAME][EMAIL_ADDRESS][DOMAIN_NAME]"
click at [853, 34] on input "Search" at bounding box center [867, 30] width 167 height 17
paste input "RJF Steelwork"
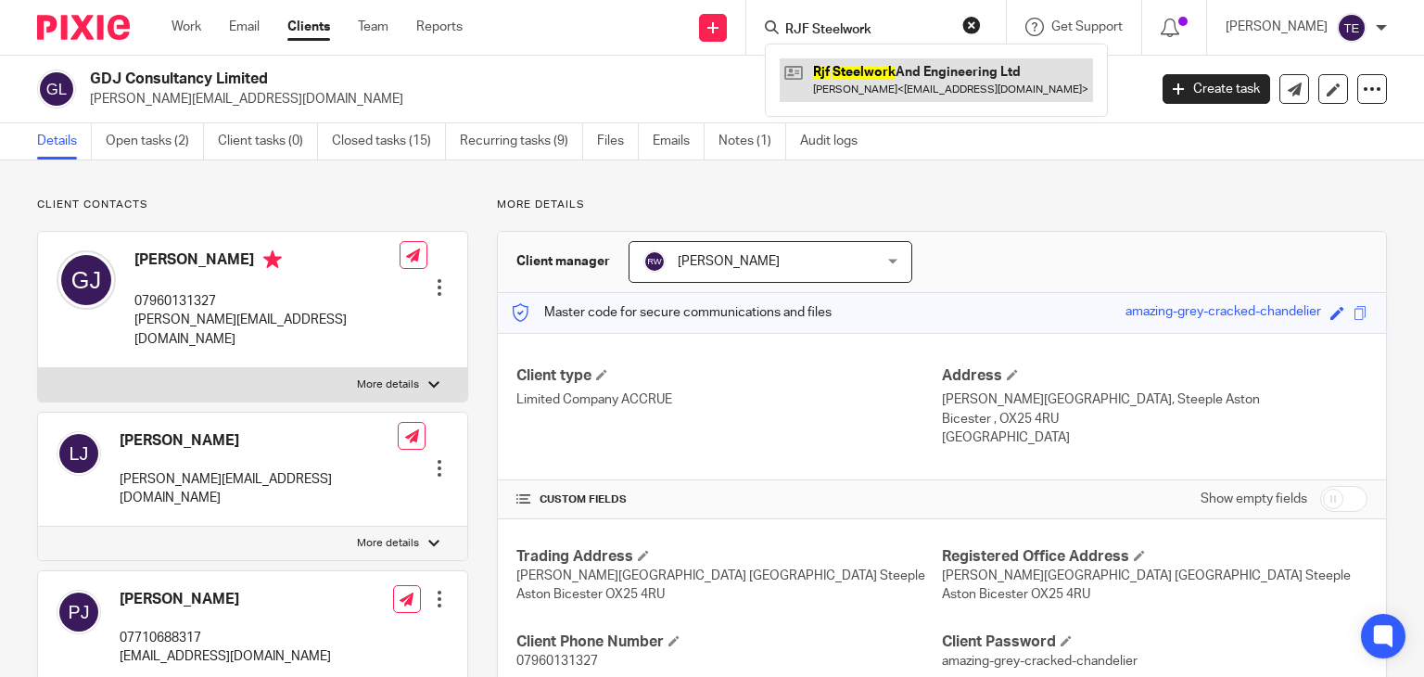
type input "RJF Steelwork"
click at [975, 71] on link at bounding box center [936, 79] width 313 height 43
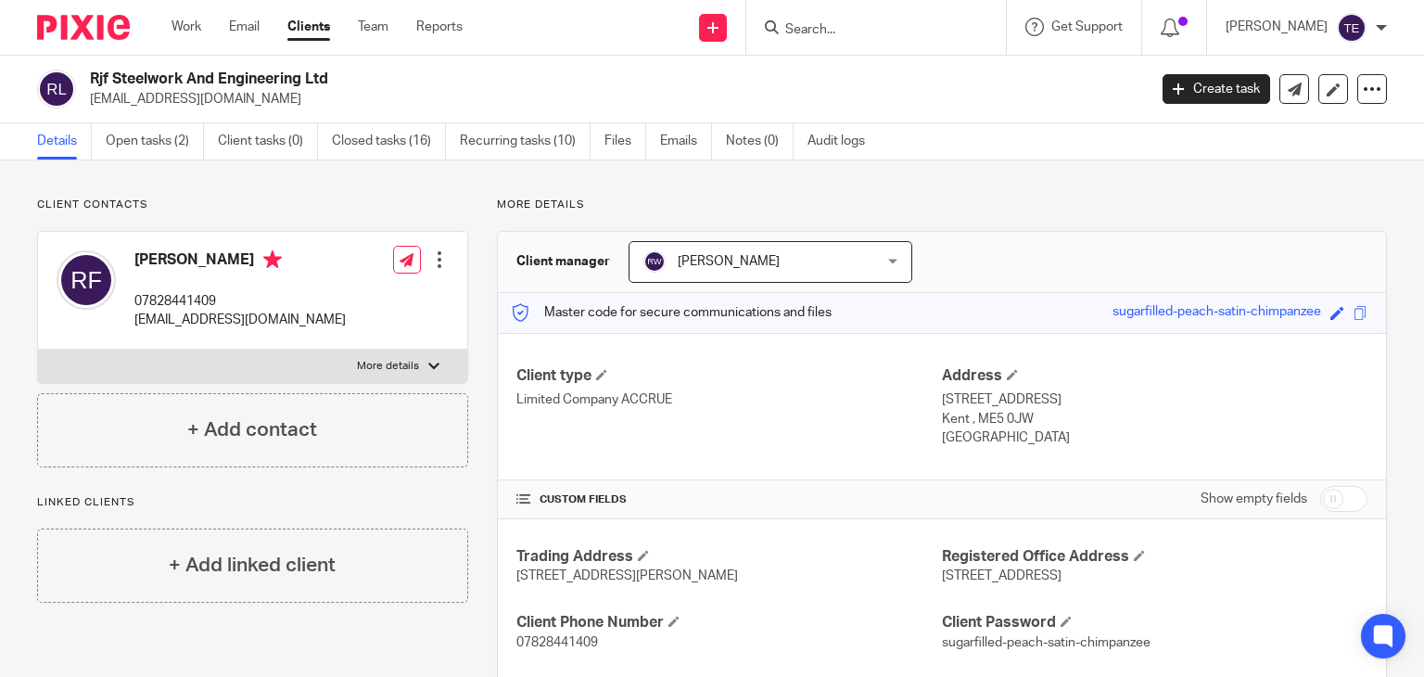
click at [217, 258] on h4 "[PERSON_NAME]" at bounding box center [239, 261] width 211 height 23
drag, startPoint x: 217, startPoint y: 258, endPoint x: 93, endPoint y: 258, distance: 124.3
click at [93, 258] on div "[PERSON_NAME] 07828441409 [EMAIL_ADDRESS][DOMAIN_NAME]" at bounding box center [201, 290] width 289 height 98
copy div "[PERSON_NAME]"
drag, startPoint x: 258, startPoint y: 326, endPoint x: 134, endPoint y: 319, distance: 124.5
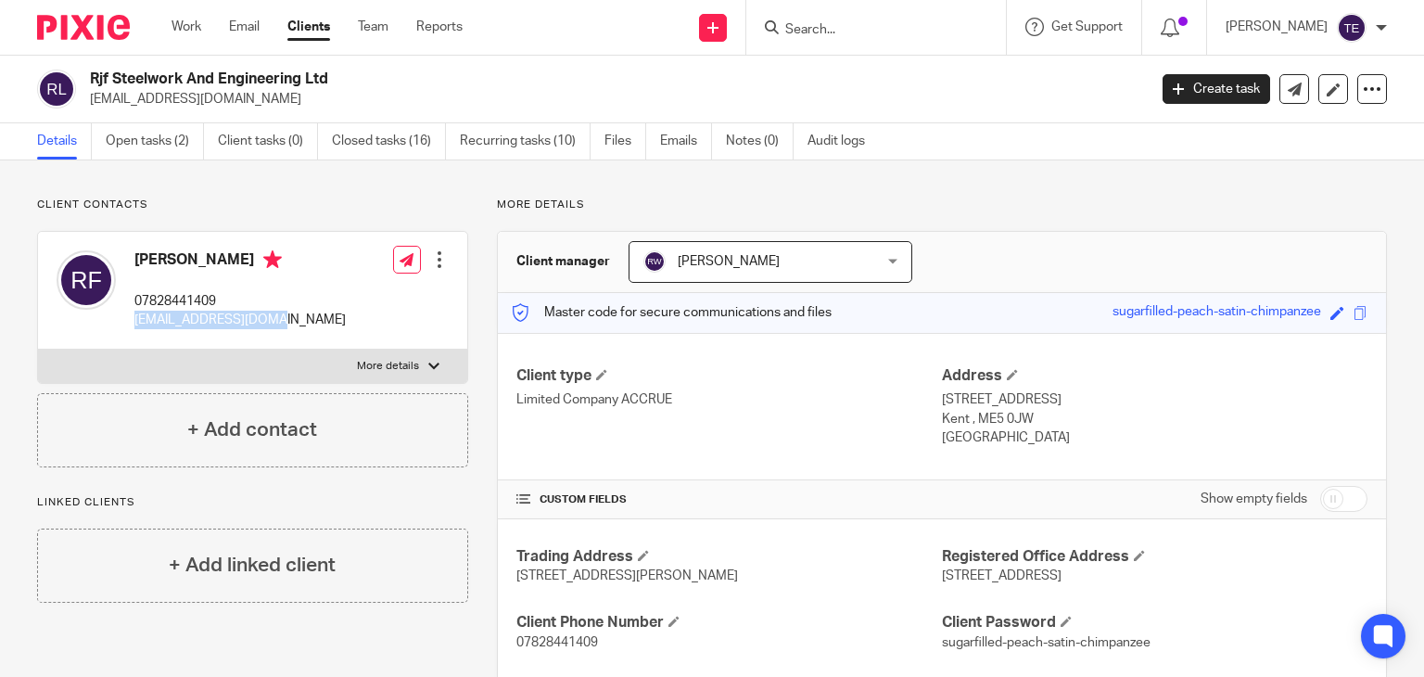
click at [134, 319] on div "[PERSON_NAME] 07828441409 [EMAIL_ADDRESS][DOMAIN_NAME]" at bounding box center [201, 290] width 289 height 98
copy p "[EMAIL_ADDRESS][DOMAIN_NAME]"
click at [878, 22] on input "Search" at bounding box center [867, 30] width 167 height 17
paste input "Quatech ltd"
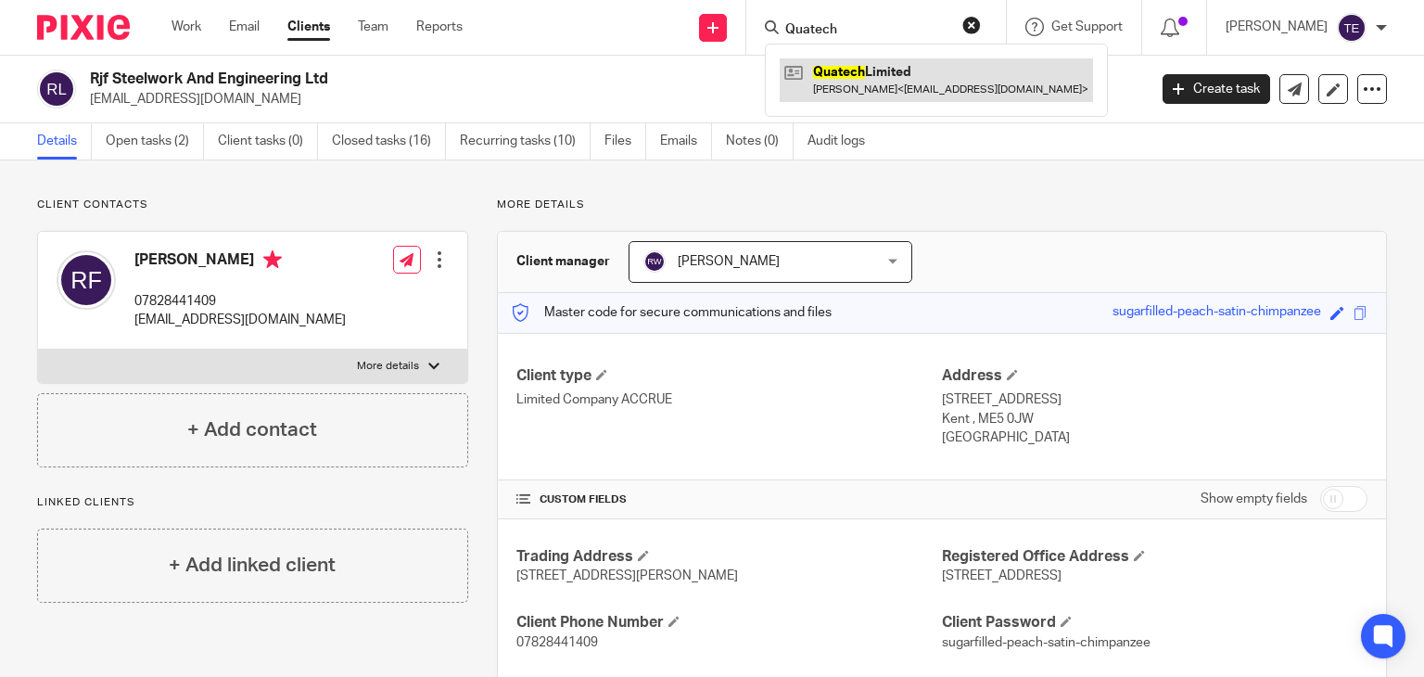
type input "Quatech"
click at [937, 81] on link at bounding box center [936, 79] width 313 height 43
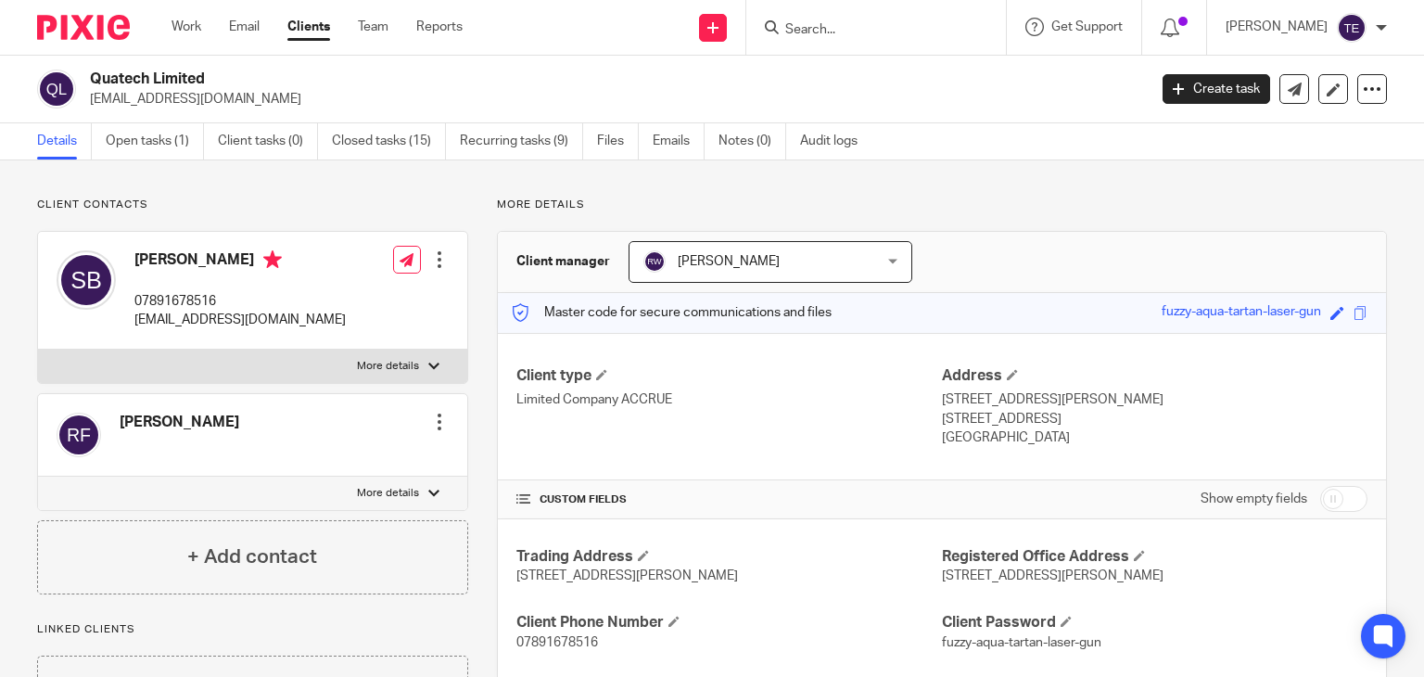
drag, startPoint x: 254, startPoint y: 258, endPoint x: 137, endPoint y: 258, distance: 116.8
click at [137, 258] on h4 "[PERSON_NAME]" at bounding box center [239, 261] width 211 height 23
copy h4 "[PERSON_NAME]"
drag, startPoint x: 245, startPoint y: 325, endPoint x: 135, endPoint y: 340, distance: 110.4
click at [135, 340] on div "Sean Blumenfeld 07891678516 seanbl@me.com Edit contact Create client from conta…" at bounding box center [252, 291] width 429 height 118
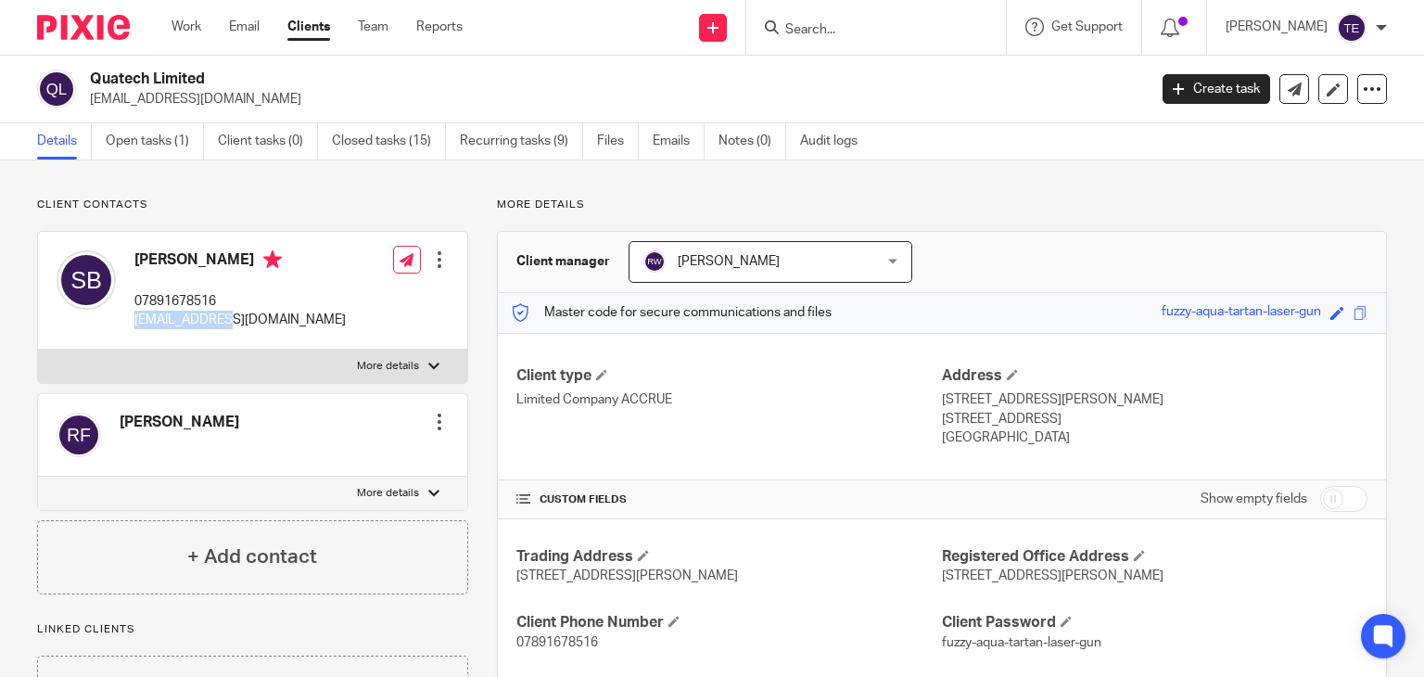
copy p "[EMAIL_ADDRESS][DOMAIN_NAME]"
